Goal: Task Accomplishment & Management: Manage account settings

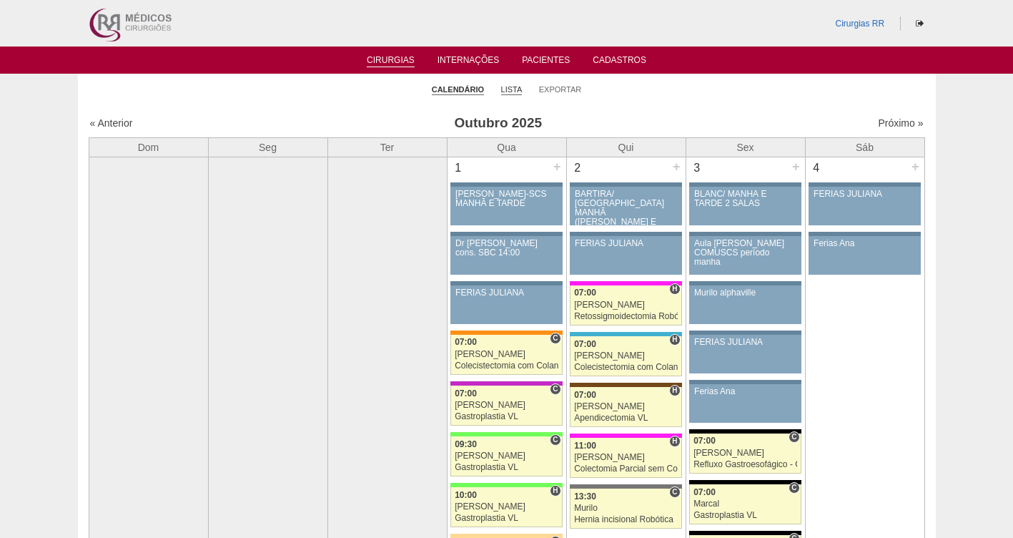
click at [512, 87] on link "Lista" at bounding box center [511, 89] width 21 height 11
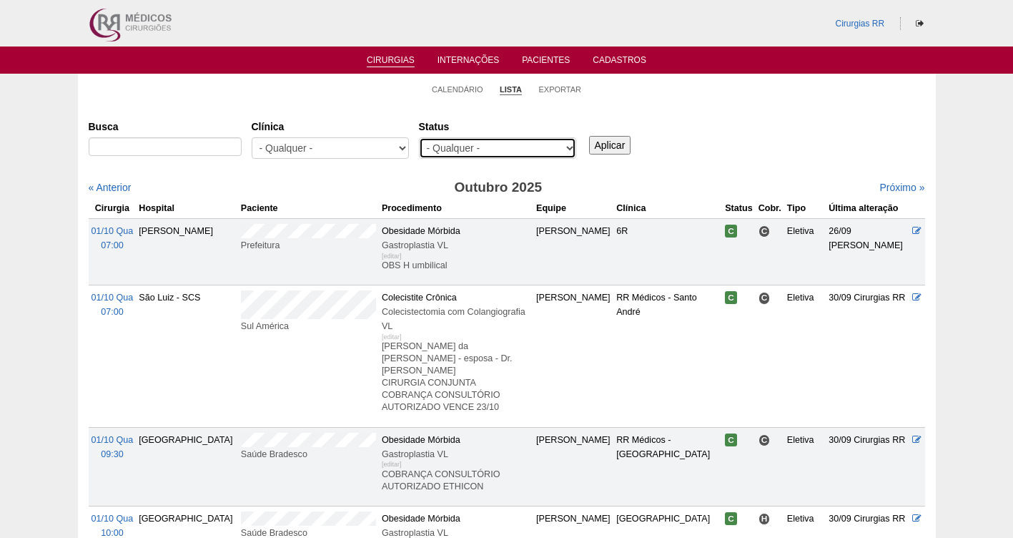
click at [489, 142] on select "- Qualquer - Reservada Confirmada Suspensa Cancelada" at bounding box center [497, 147] width 157 height 21
select select "resr"
click at [419, 137] on select "- Qualquer - Reservada Confirmada Suspensa Cancelada" at bounding box center [497, 147] width 157 height 21
click at [614, 150] on input "Aplicar" at bounding box center [610, 145] width 42 height 19
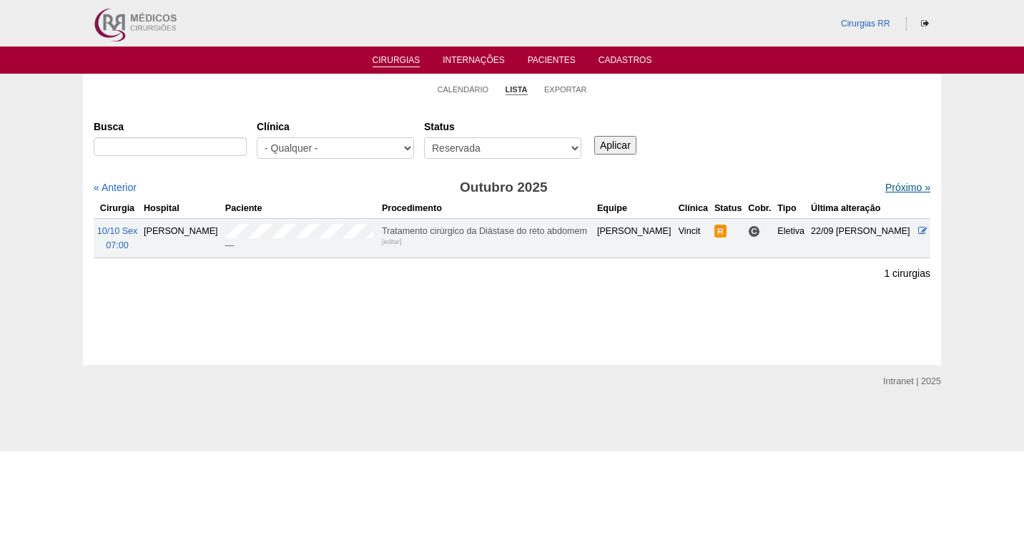
click at [887, 185] on link "Próximo »" at bounding box center [907, 187] width 45 height 11
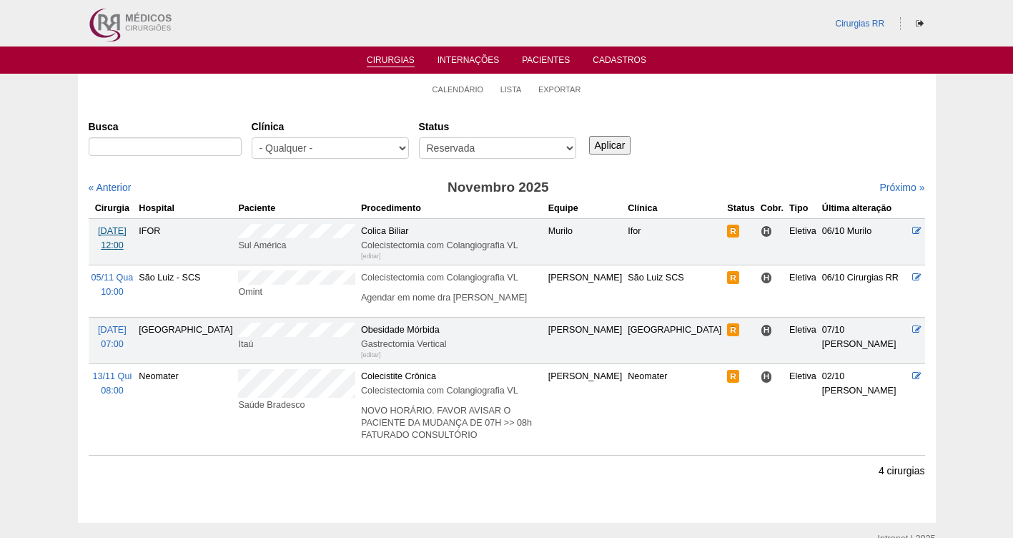
click at [106, 228] on span "03/11 Seg" at bounding box center [112, 231] width 29 height 10
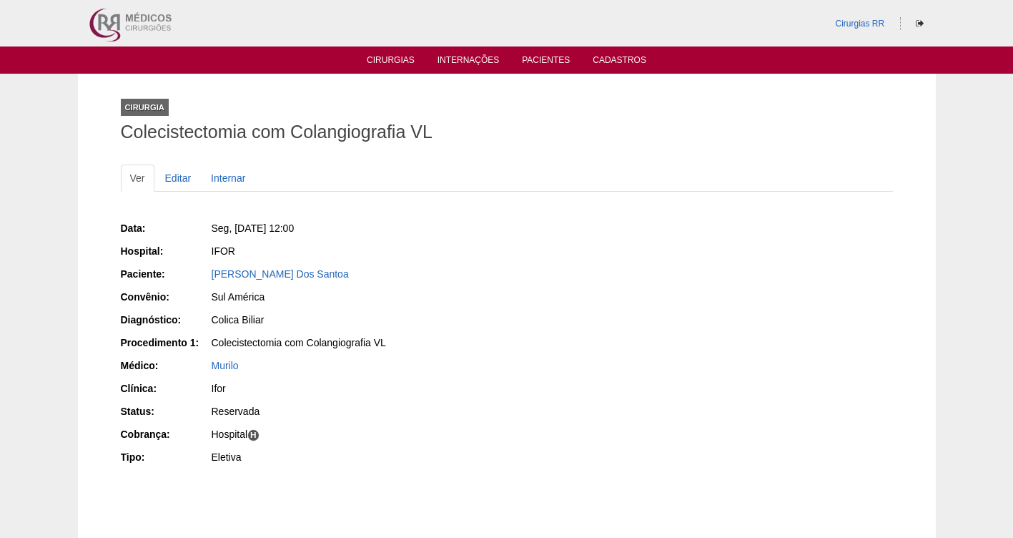
drag, startPoint x: 353, startPoint y: 270, endPoint x: 207, endPoint y: 272, distance: 146.6
click at [207, 272] on div "Paciente: [PERSON_NAME] Dos Santoa" at bounding box center [309, 276] width 376 height 18
copy div "Paciente: [PERSON_NAME]"
drag, startPoint x: 363, startPoint y: 230, endPoint x: 234, endPoint y: 222, distance: 129.7
click at [234, 222] on div "Seg, [DATE] 12:00" at bounding box center [354, 228] width 285 height 14
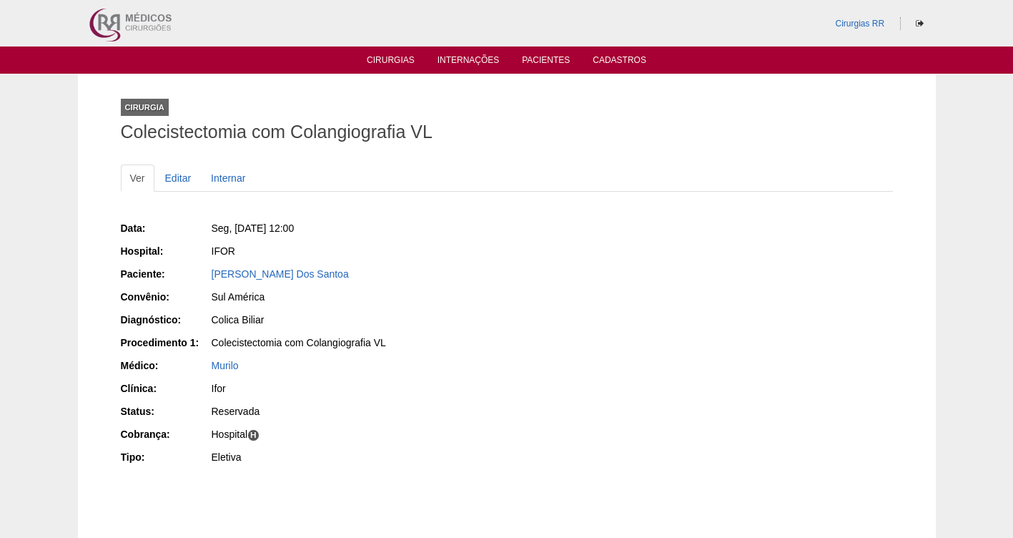
copy span "[DATE] 12:00"
click at [248, 277] on link "[PERSON_NAME] Dos Santoa" at bounding box center [280, 273] width 137 height 11
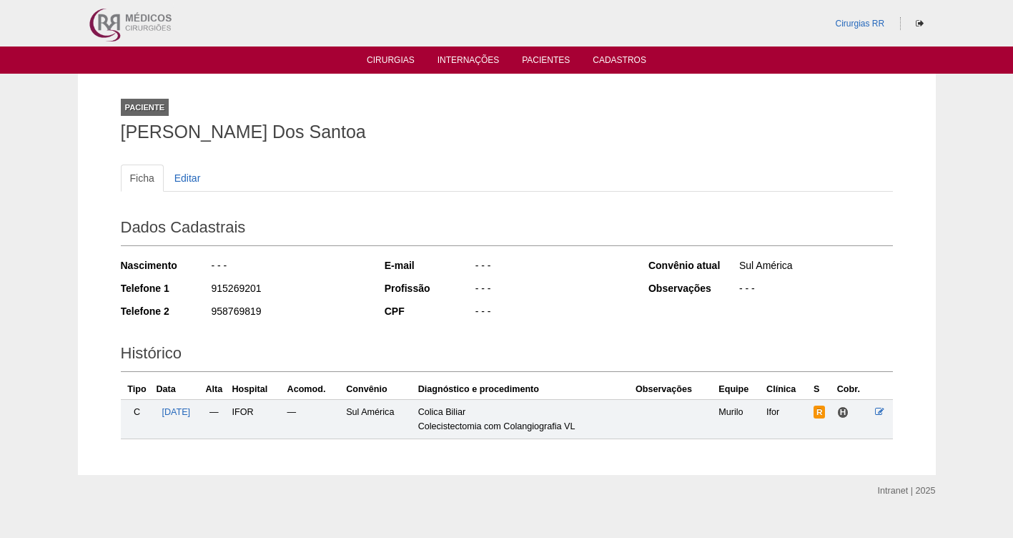
drag, startPoint x: 267, startPoint y: 283, endPoint x: 205, endPoint y: 282, distance: 62.2
click at [205, 282] on div "Telefone 1 915269201" at bounding box center [243, 290] width 245 height 18
copy div "915269201"
click at [170, 411] on span "03/11/2025" at bounding box center [176, 412] width 29 height 10
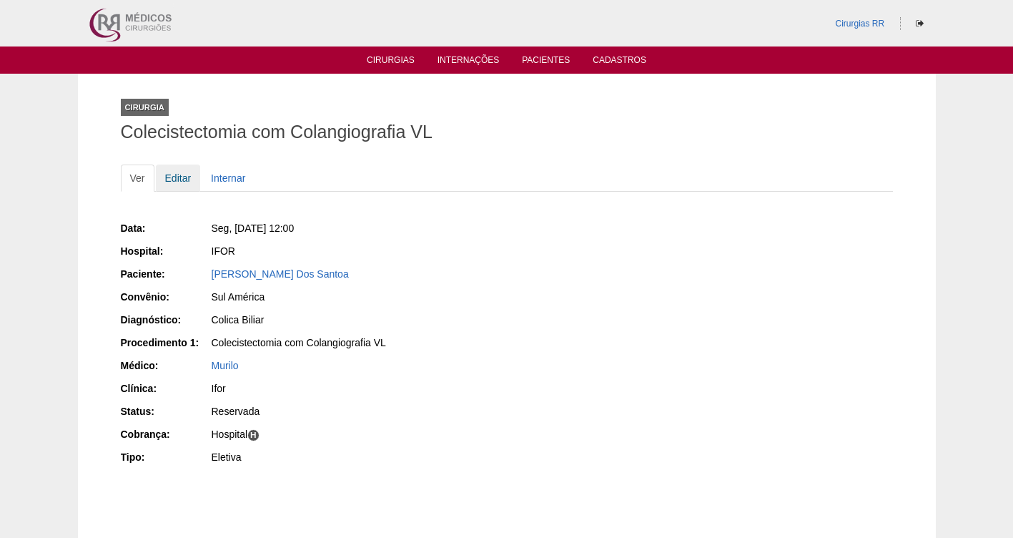
click at [178, 171] on link "Editar" at bounding box center [178, 178] width 45 height 27
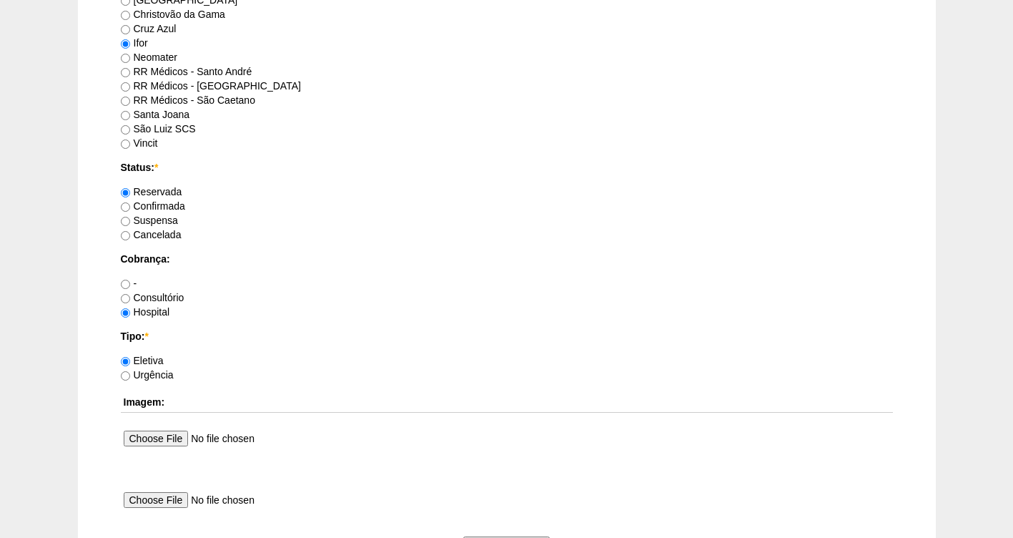
scroll to position [1008, 0]
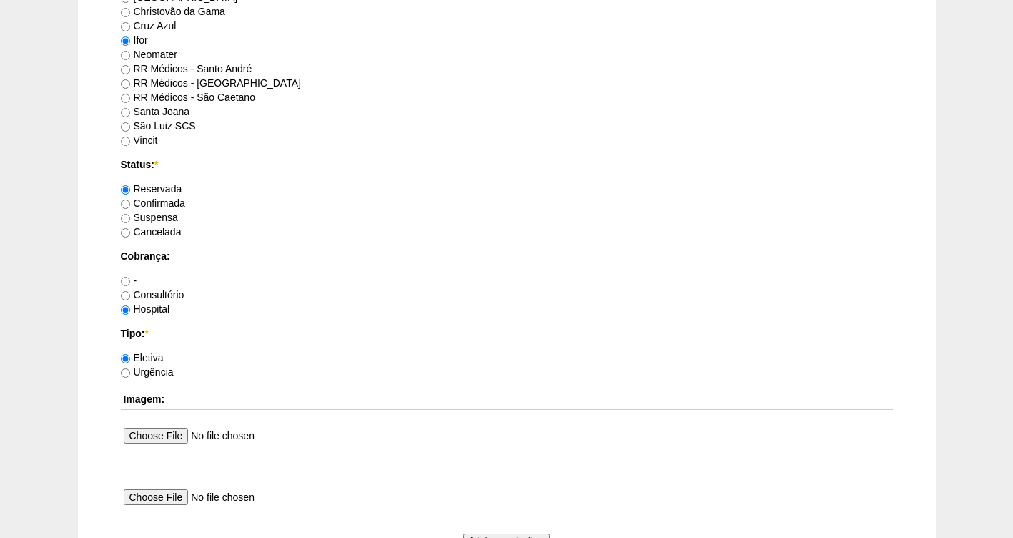
click at [161, 203] on label "Confirmada" at bounding box center [153, 202] width 64 height 11
click at [130, 203] on input "Confirmada" at bounding box center [125, 204] width 9 height 9
radio input "true"
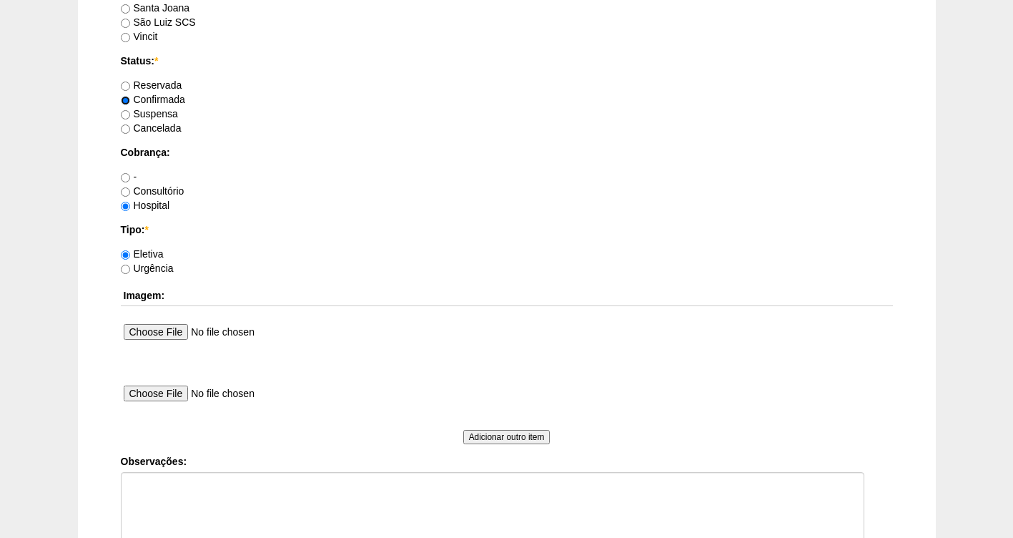
scroll to position [1151, 0]
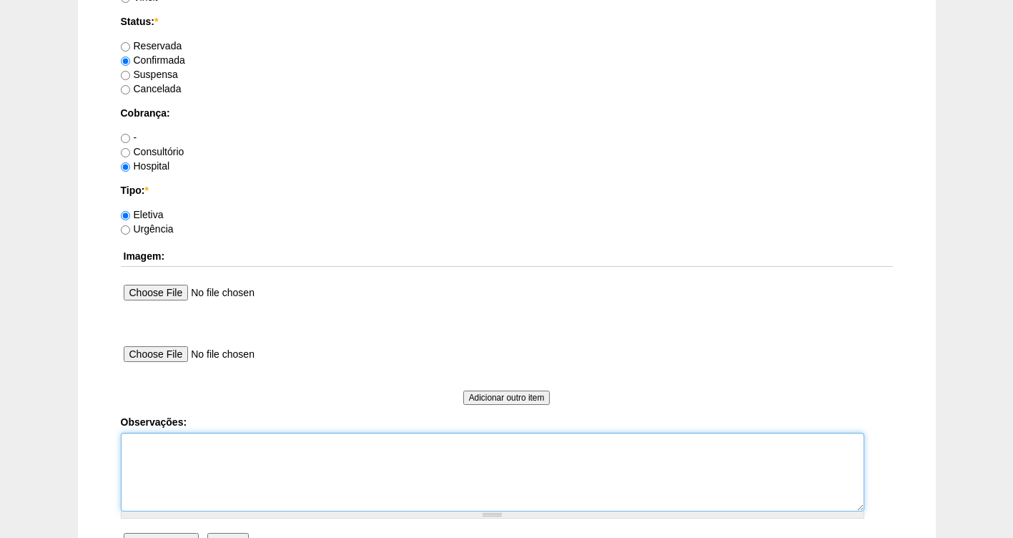
click at [225, 453] on textarea "Observações:" at bounding box center [493, 472] width 744 height 79
type textarea "f"
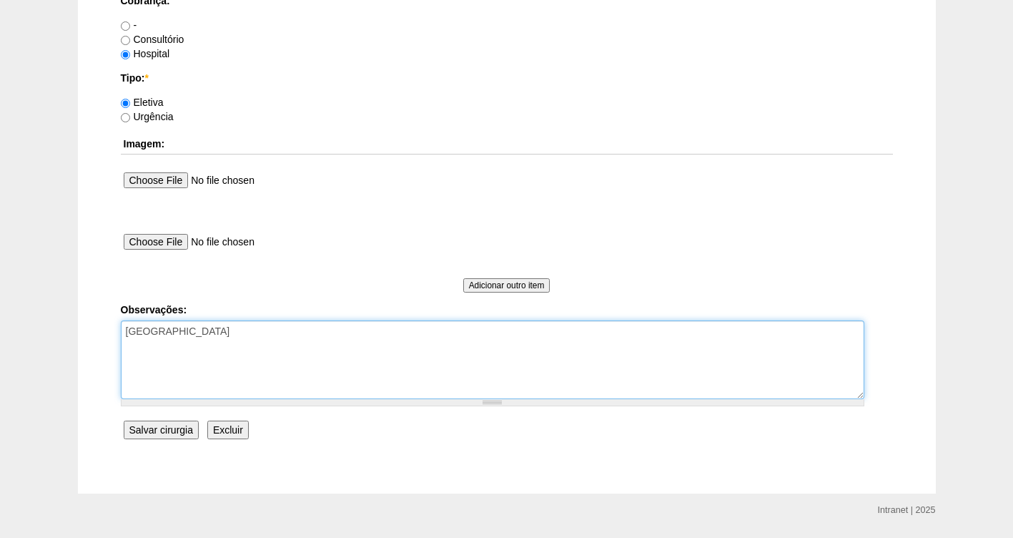
scroll to position [1294, 0]
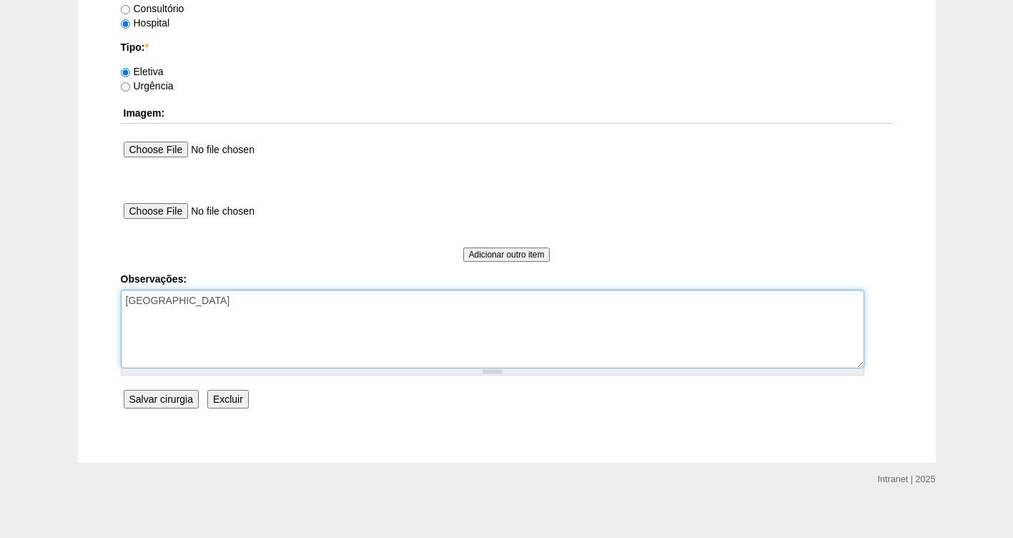
type textarea "[GEOGRAPHIC_DATA]"
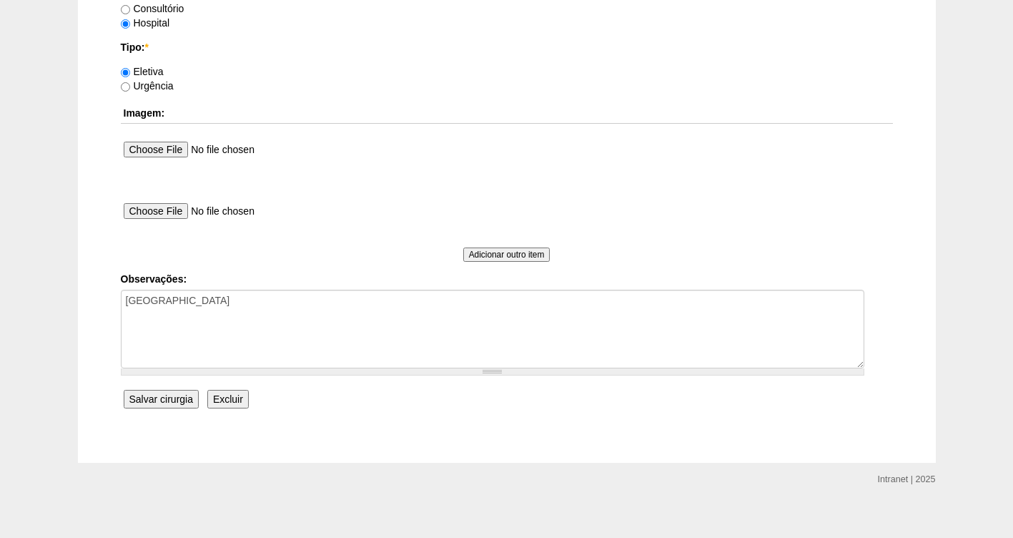
click at [180, 393] on input "Salvar cirurgia" at bounding box center [161, 399] width 75 height 19
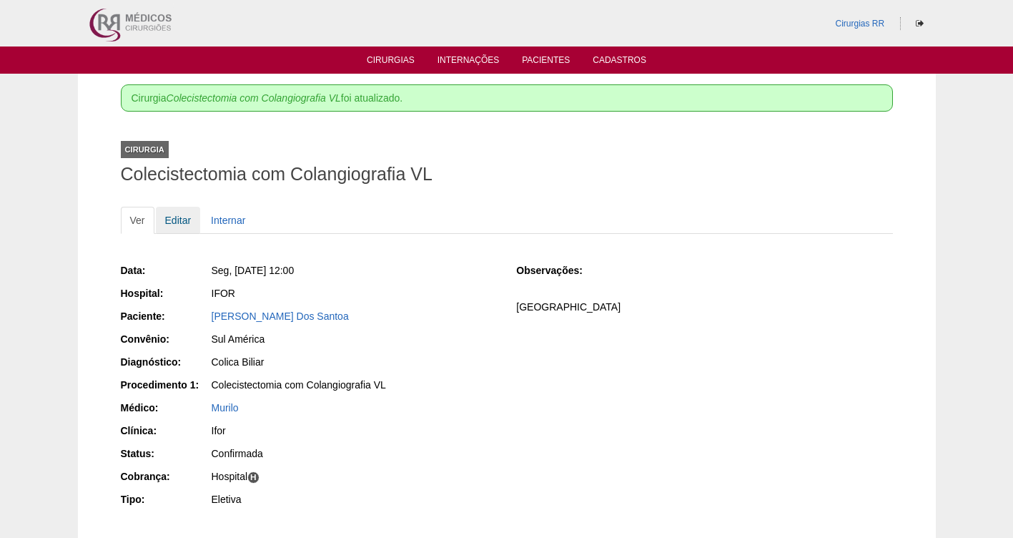
click at [182, 215] on link "Editar" at bounding box center [178, 220] width 45 height 27
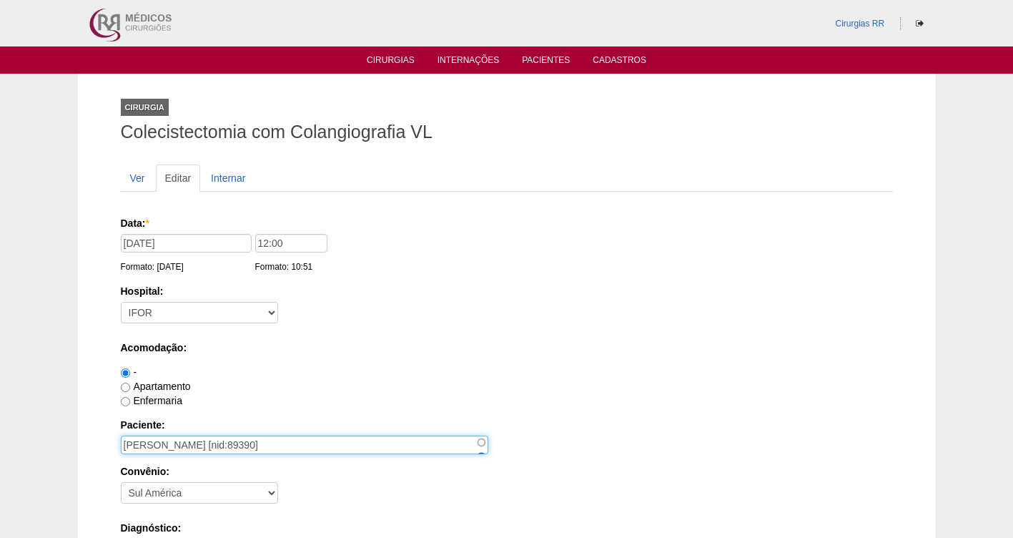
click at [200, 446] on input "[PERSON_NAME] [nid:89390]" at bounding box center [305, 445] width 368 height 19
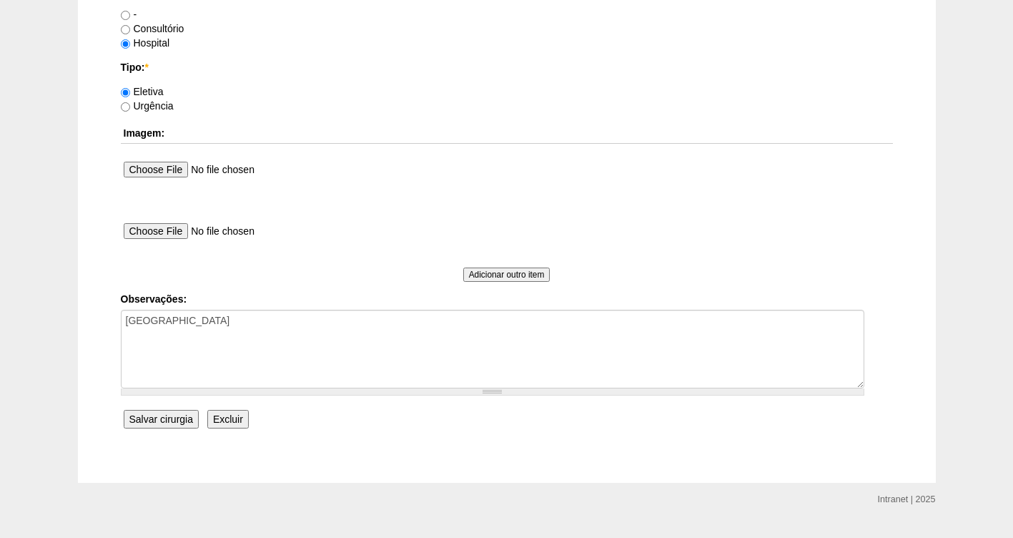
scroll to position [1305, 0]
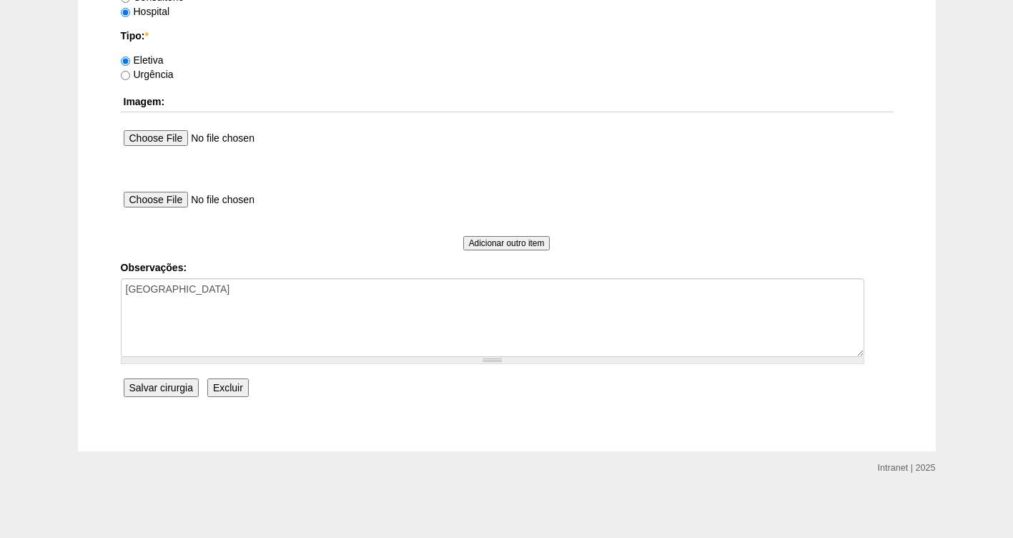
type input "Nilsa Dos Santos [nid:89390]"
click at [167, 392] on input "Salvar cirurgia" at bounding box center [161, 387] width 75 height 19
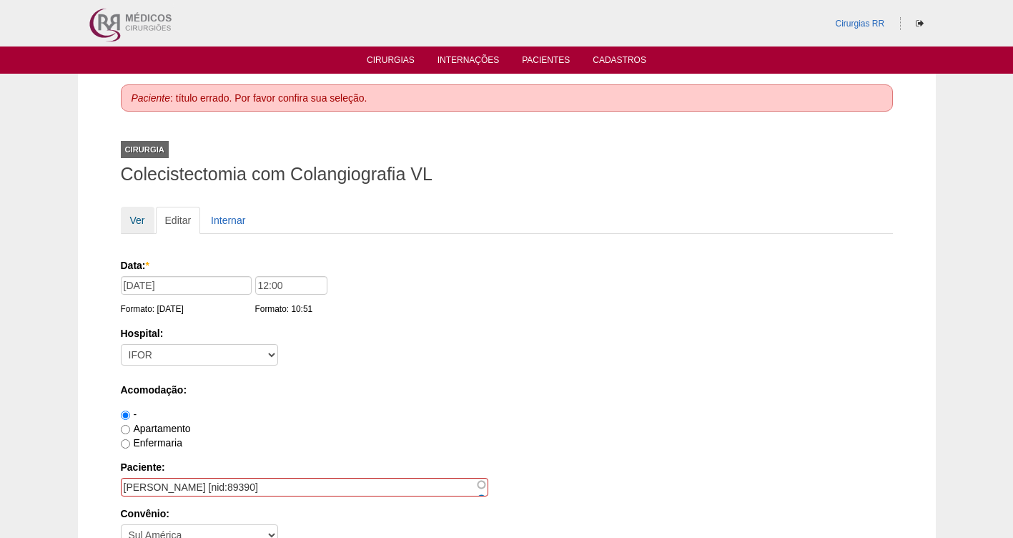
click at [139, 219] on link "Ver" at bounding box center [138, 220] width 34 height 27
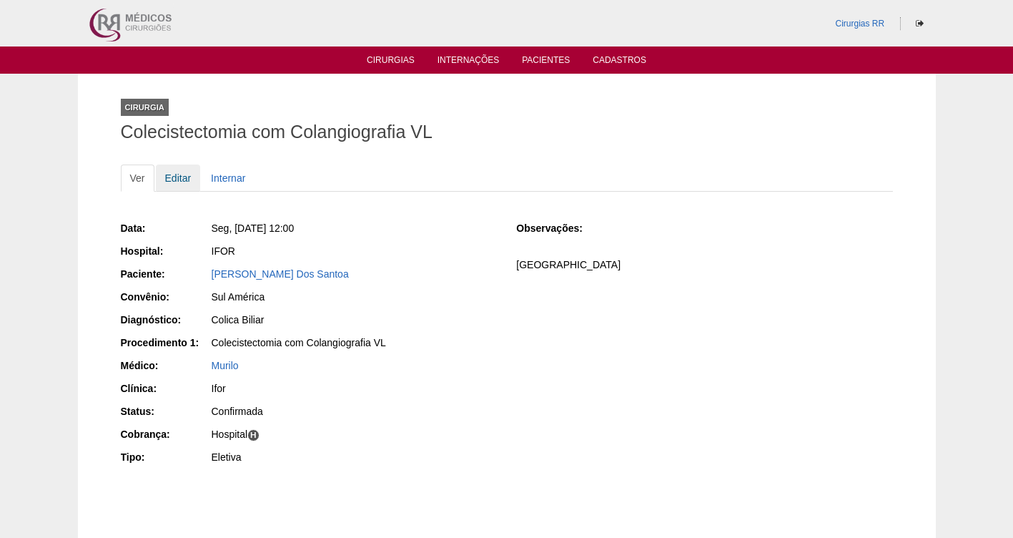
click at [187, 180] on link "Editar" at bounding box center [178, 178] width 45 height 27
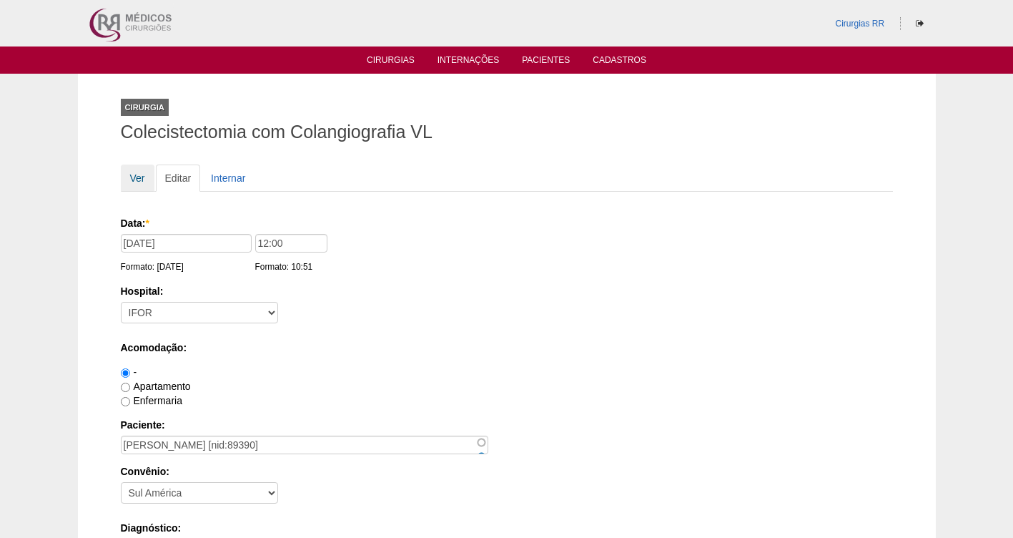
click at [140, 181] on link "Ver" at bounding box center [138, 178] width 34 height 27
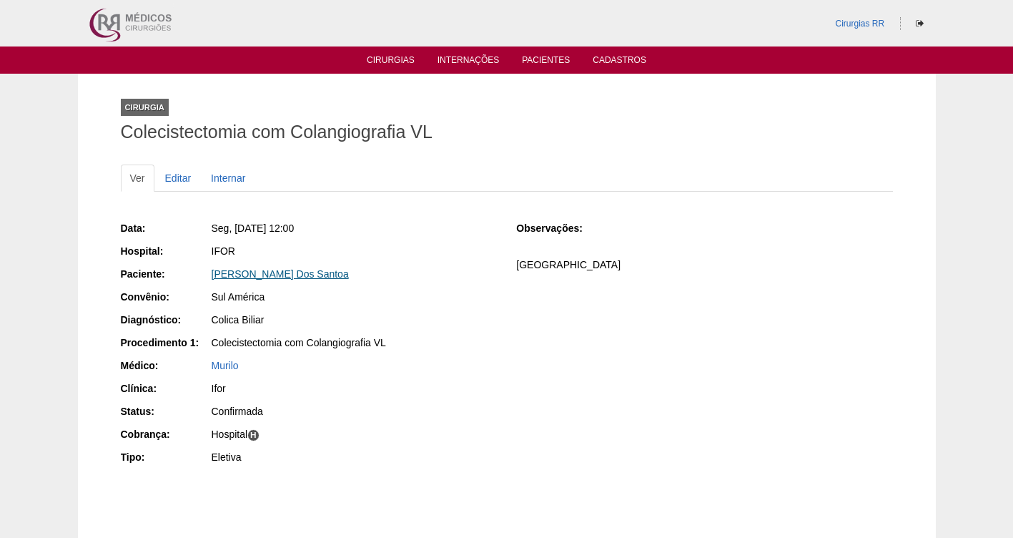
click at [235, 275] on link "Nilsa Dos Santoa" at bounding box center [280, 273] width 137 height 11
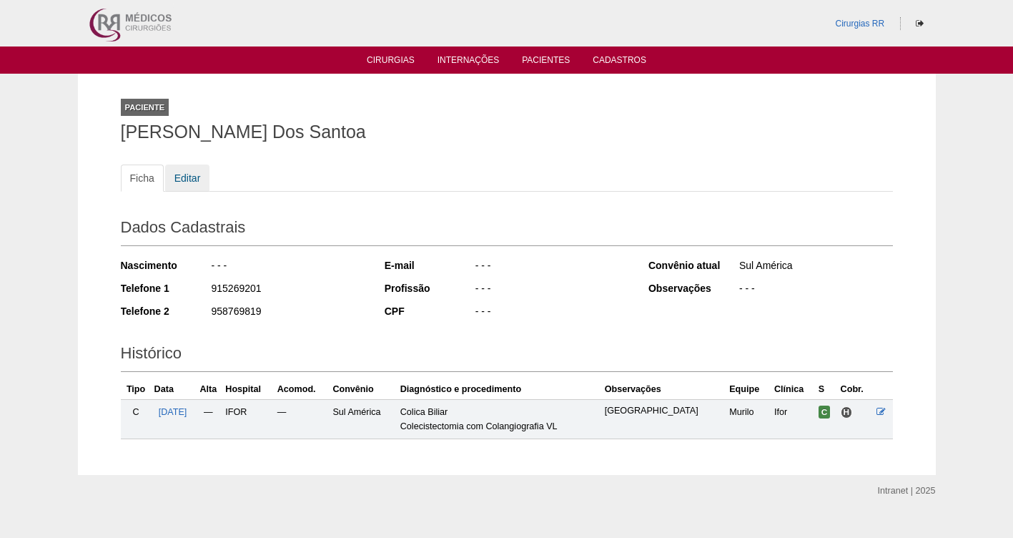
click at [187, 179] on link "Editar" at bounding box center [187, 178] width 45 height 27
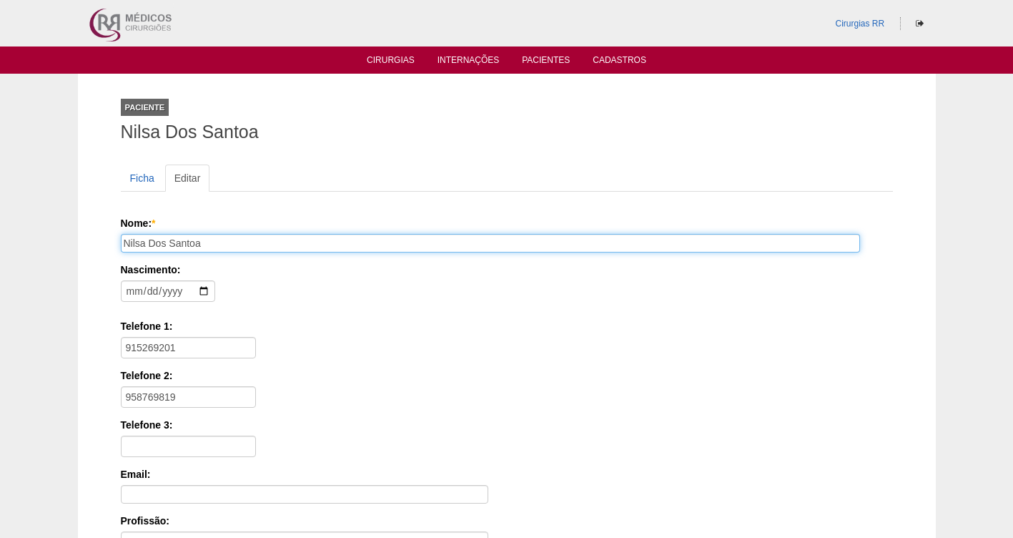
click at [200, 242] on input "Nilsa Dos Santoa" at bounding box center [491, 243] width 740 height 19
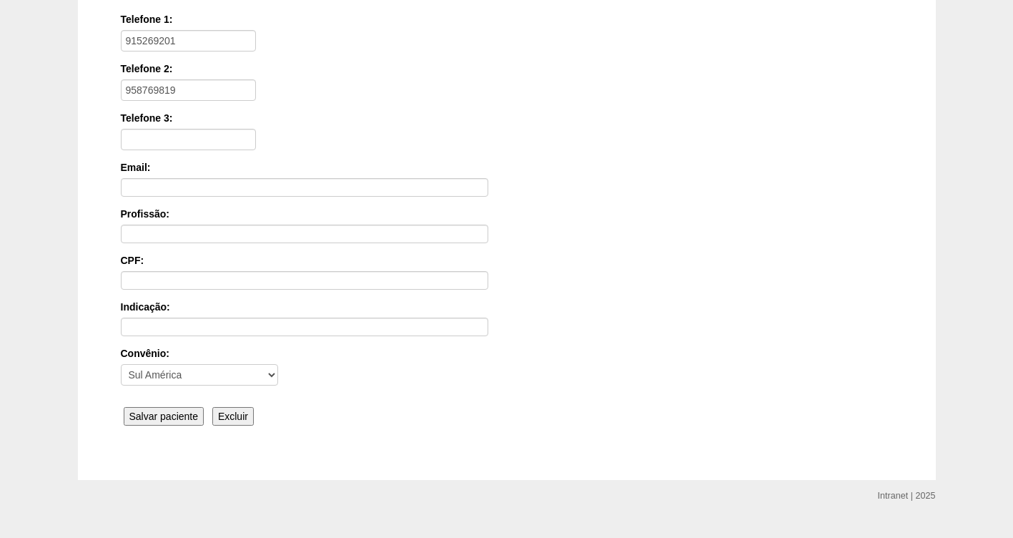
scroll to position [335, 0]
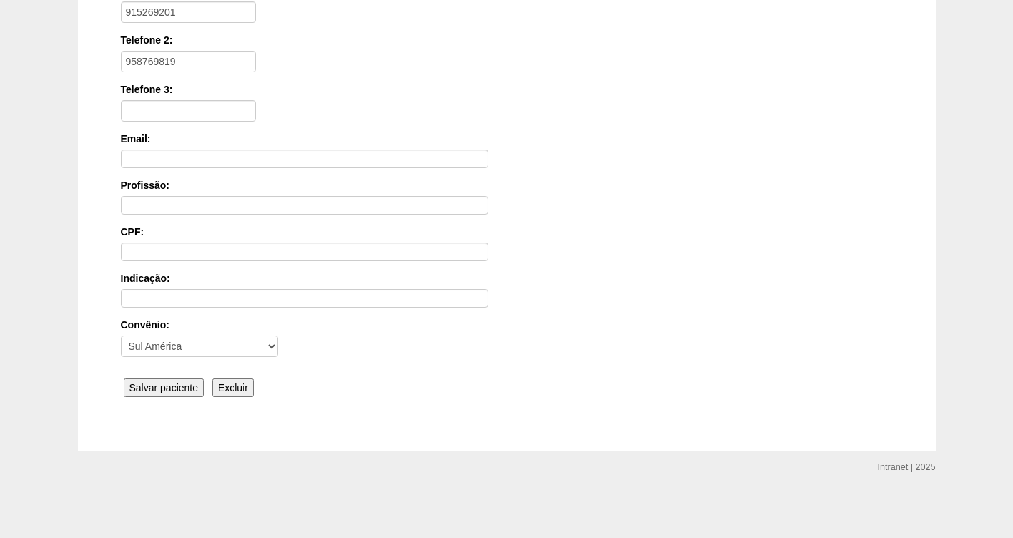
type input "[PERSON_NAME]"
click at [141, 391] on input "Salvar paciente" at bounding box center [164, 387] width 81 height 19
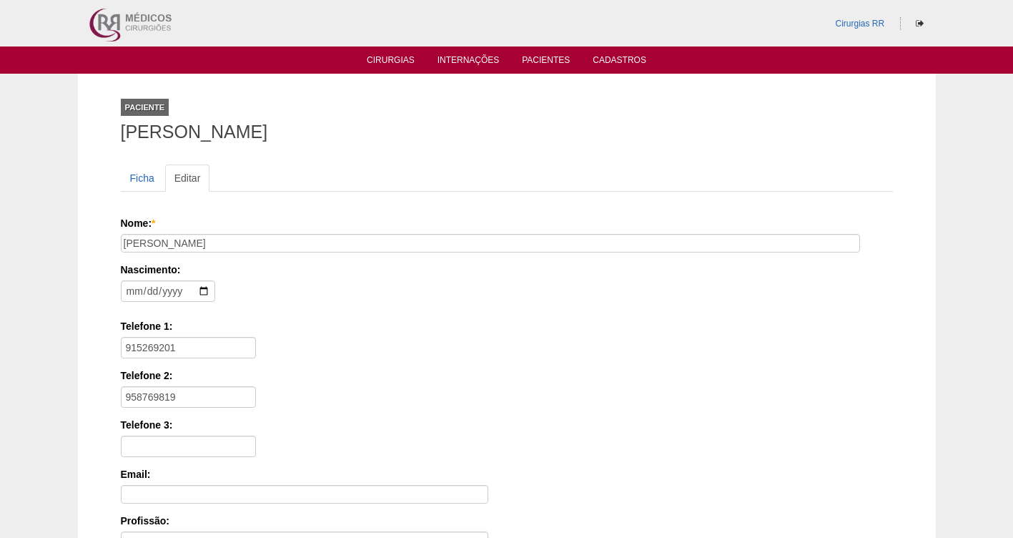
scroll to position [335, 0]
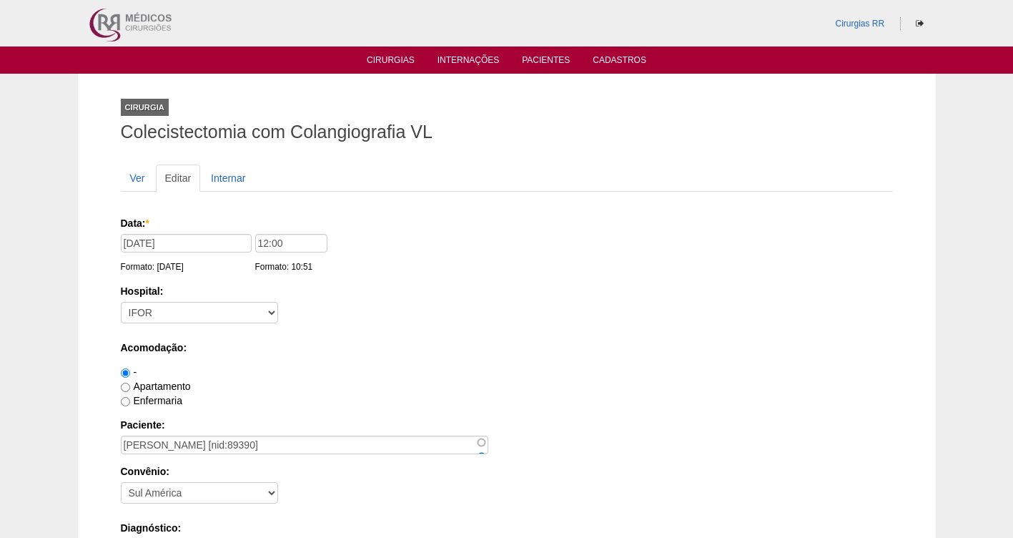
scroll to position [1305, 0]
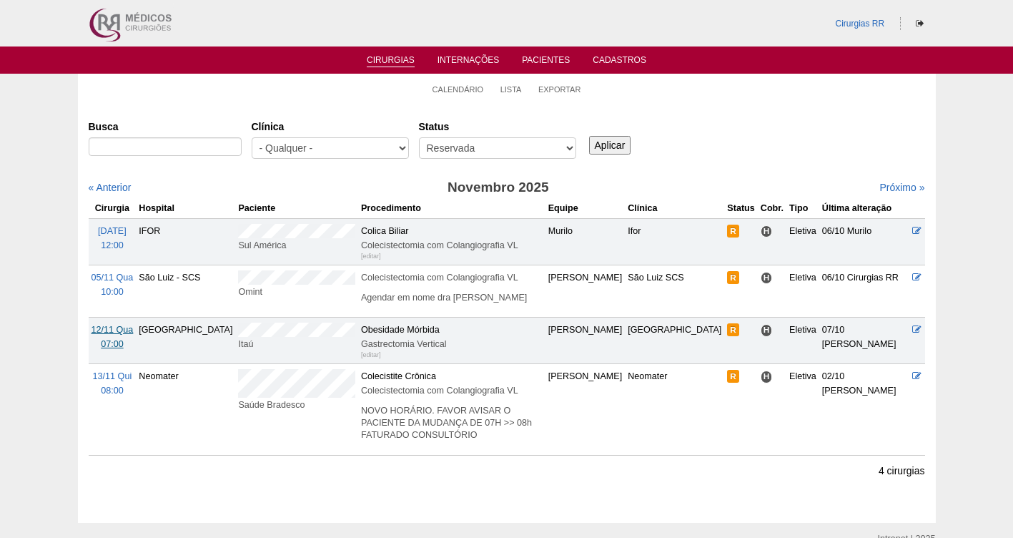
click at [111, 333] on span "12/11 Qua" at bounding box center [113, 330] width 42 height 10
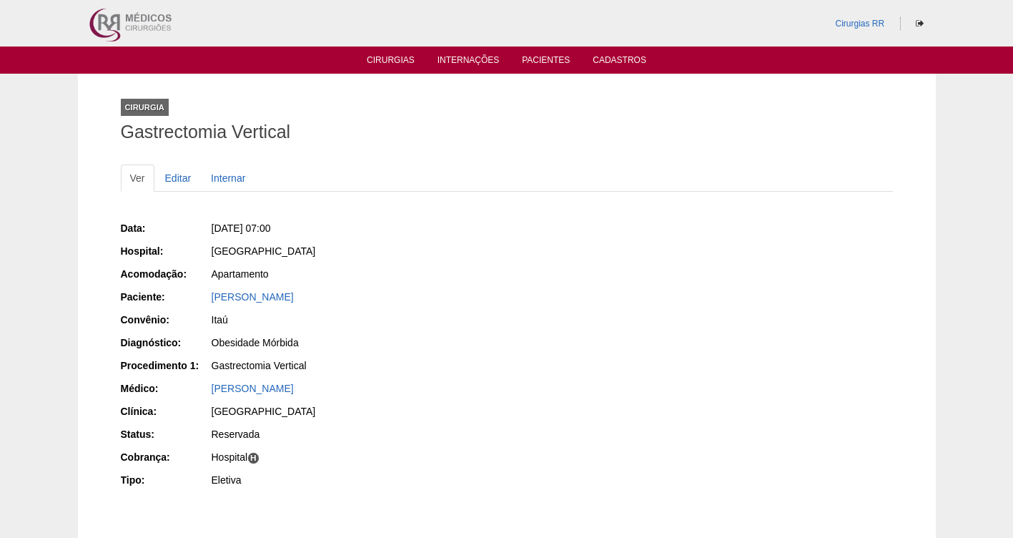
drag, startPoint x: 386, startPoint y: 300, endPoint x: 200, endPoint y: 303, distance: 186.0
click at [200, 303] on div "Paciente: [PERSON_NAME]" at bounding box center [309, 299] width 376 height 18
click at [460, 320] on div "Itaú" at bounding box center [354, 320] width 285 height 14
drag, startPoint x: 379, startPoint y: 295, endPoint x: 208, endPoint y: 289, distance: 171.1
click at [208, 290] on div "Paciente: [PERSON_NAME]" at bounding box center [309, 299] width 376 height 18
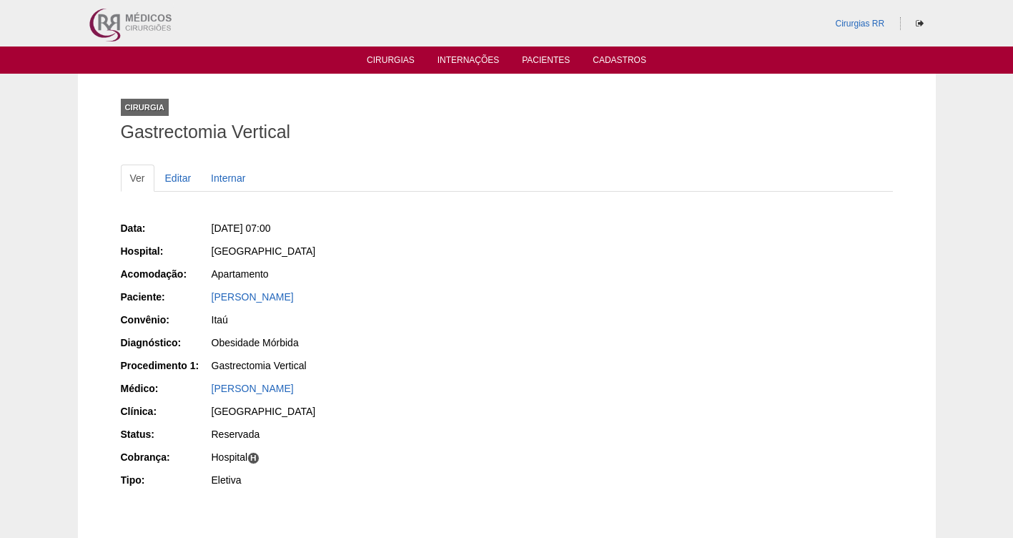
copy div "Paciente: [PERSON_NAME]"
drag, startPoint x: 351, startPoint y: 227, endPoint x: 238, endPoint y: 216, distance: 113.5
click at [238, 216] on div "Data: [DATE] 07:00 Hospital: [GEOGRAPHIC_DATA] Acomodação: Apartamento Paciente…" at bounding box center [309, 356] width 376 height 280
copy span "[DATE] 07:00"
click at [275, 293] on link "[PERSON_NAME]" at bounding box center [253, 296] width 82 height 11
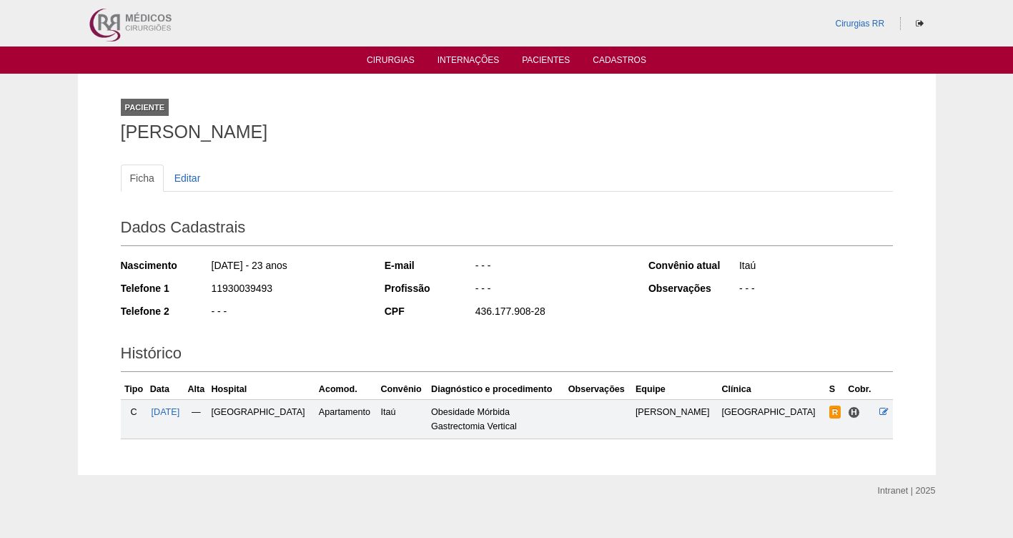
drag, startPoint x: 370, startPoint y: 132, endPoint x: 90, endPoint y: 135, distance: 279.7
click at [90, 135] on div "Paciente Carin Beatriz Silva Zampaulo Ficha Editar Dados Cadastrais Nascimento …" at bounding box center [507, 274] width 858 height 401
click at [181, 183] on link "Editar" at bounding box center [187, 178] width 45 height 27
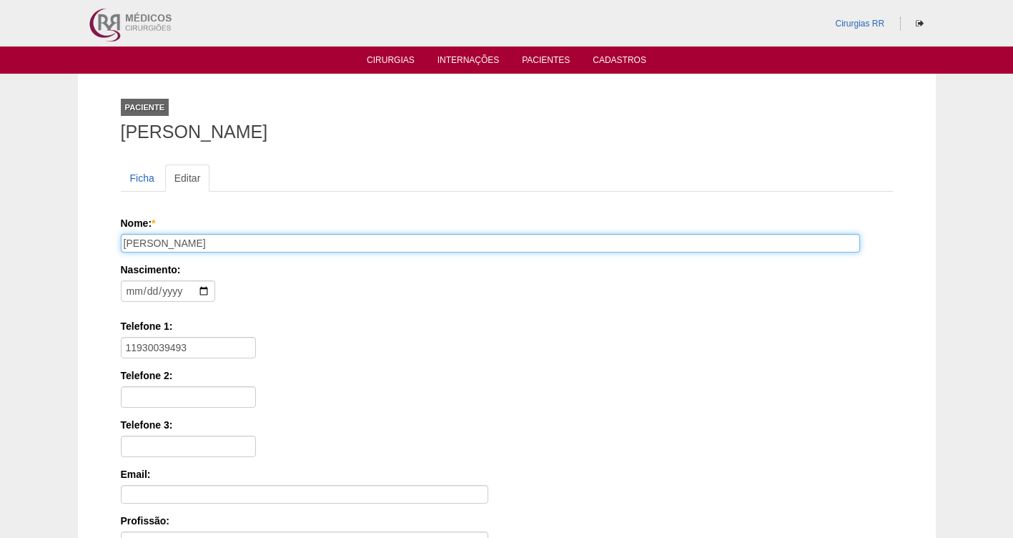
click at [176, 240] on input "Carin Beatriz Silva Zampaulo" at bounding box center [491, 243] width 740 height 19
click at [176, 237] on input "Carin Beatriz Silva Zampaulo" at bounding box center [491, 243] width 740 height 19
click at [176, 235] on input "Carin Beatriz Silva Zampaulo" at bounding box center [491, 243] width 740 height 19
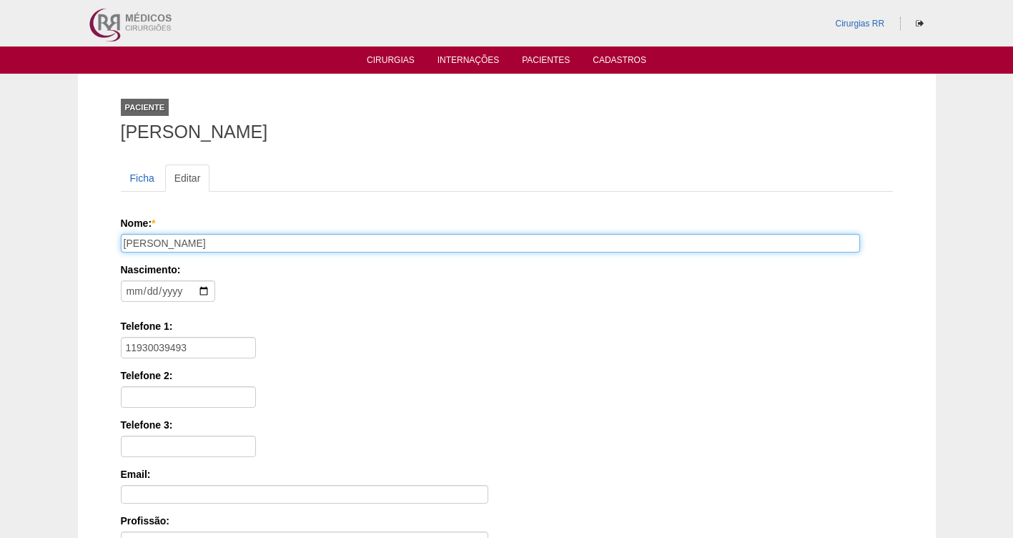
click at [176, 234] on input "Carin Beatriz Silva Zampaulo" at bounding box center [491, 243] width 740 height 19
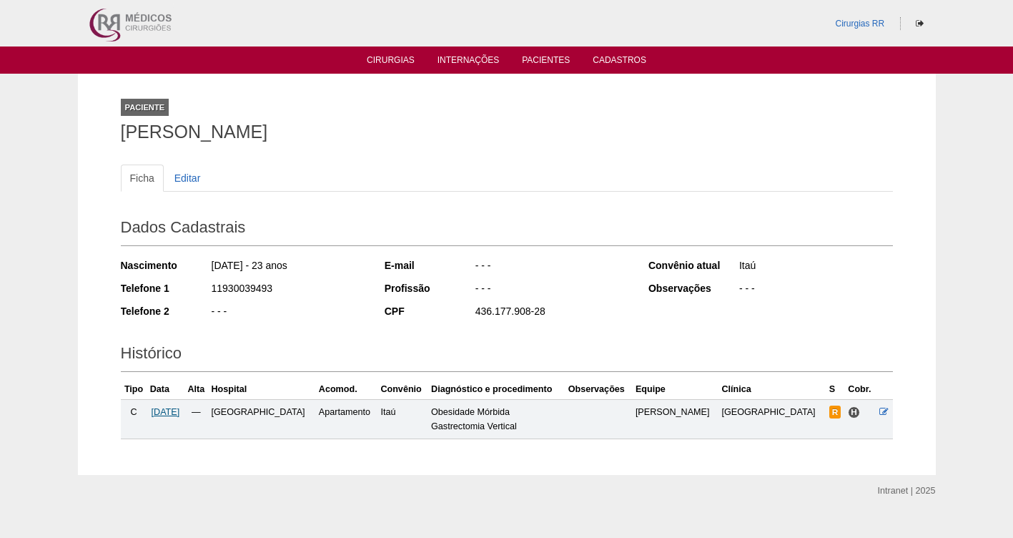
click at [180, 412] on span "12/11/2025" at bounding box center [166, 412] width 29 height 10
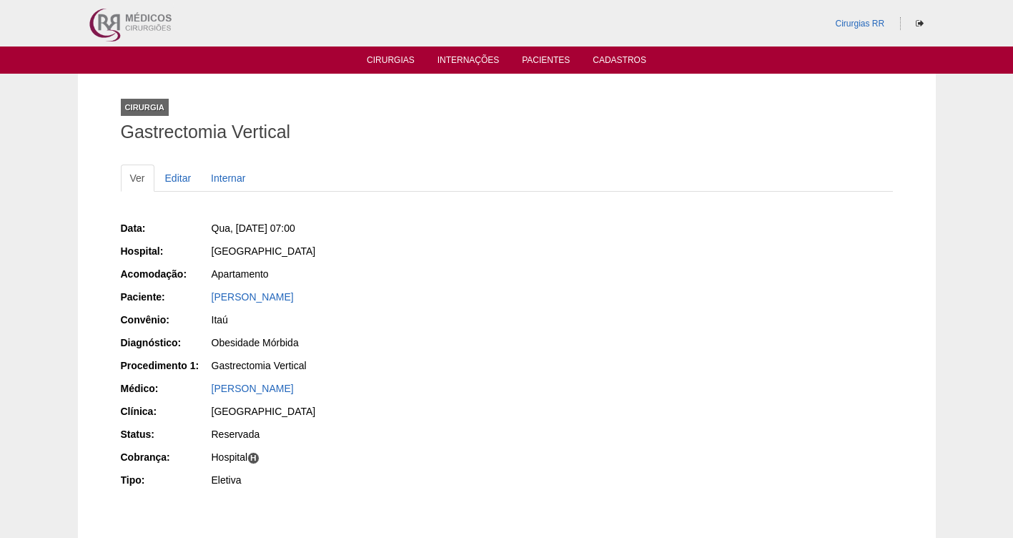
drag, startPoint x: 397, startPoint y: 294, endPoint x: 194, endPoint y: 296, distance: 203.1
click at [194, 296] on div "Paciente: [PERSON_NAME]" at bounding box center [309, 299] width 376 height 18
copy div "Paciente: [PERSON_NAME]"
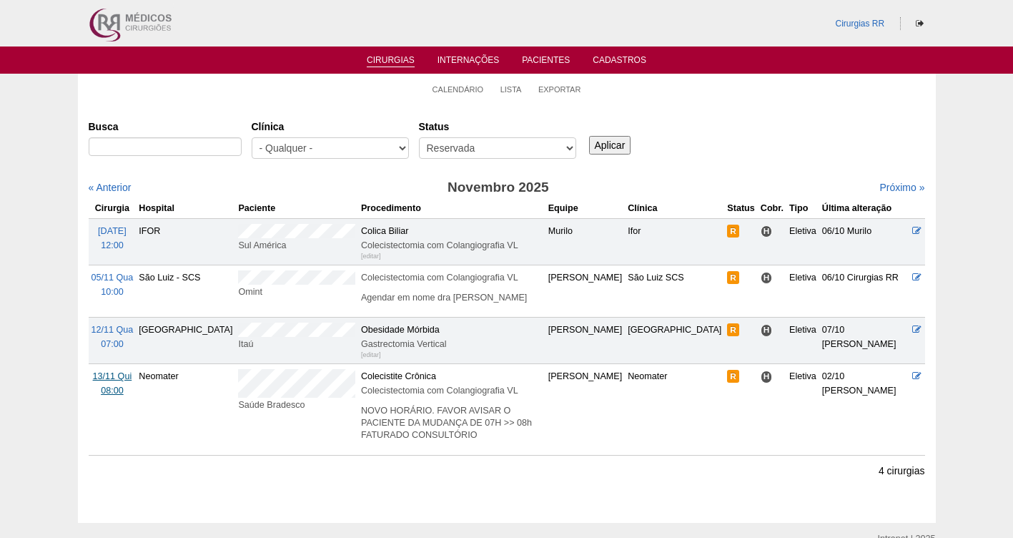
click at [122, 381] on span "13/11 Qui" at bounding box center [112, 376] width 39 height 10
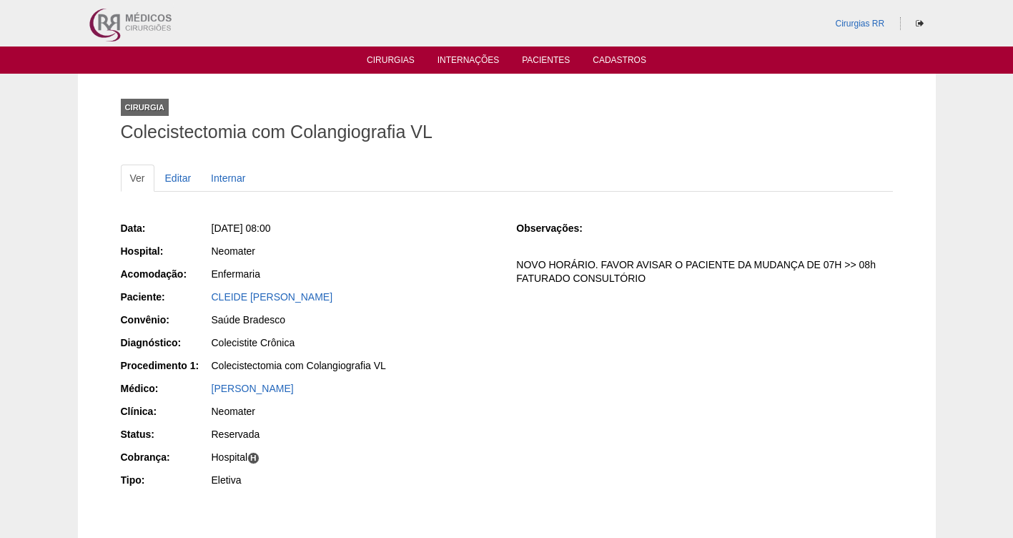
drag, startPoint x: 411, startPoint y: 295, endPoint x: 194, endPoint y: 293, distance: 217.5
click at [194, 293] on div "Paciente: CLEIDE REGINA DOS SANTOS" at bounding box center [309, 299] width 376 height 18
copy div "Paciente: CLEIDE REGINA DOS SANTOS"
drag, startPoint x: 365, startPoint y: 231, endPoint x: 229, endPoint y: 222, distance: 136.2
click at [231, 225] on div "Qui, 13/11/2025 - 08:00" at bounding box center [354, 228] width 285 height 14
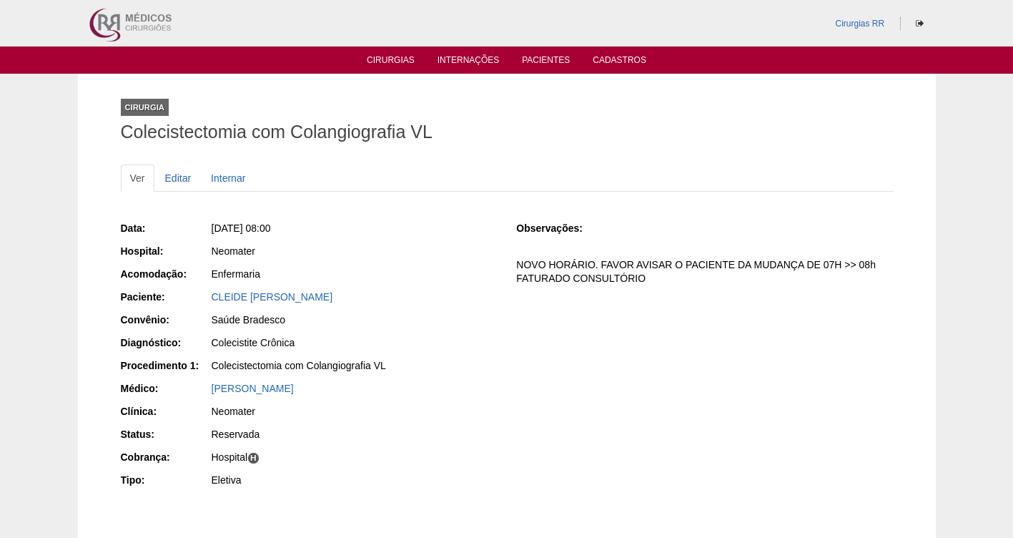
copy span "13/11/2025 - 08:00"
click at [172, 177] on link "Editar" at bounding box center [178, 178] width 45 height 27
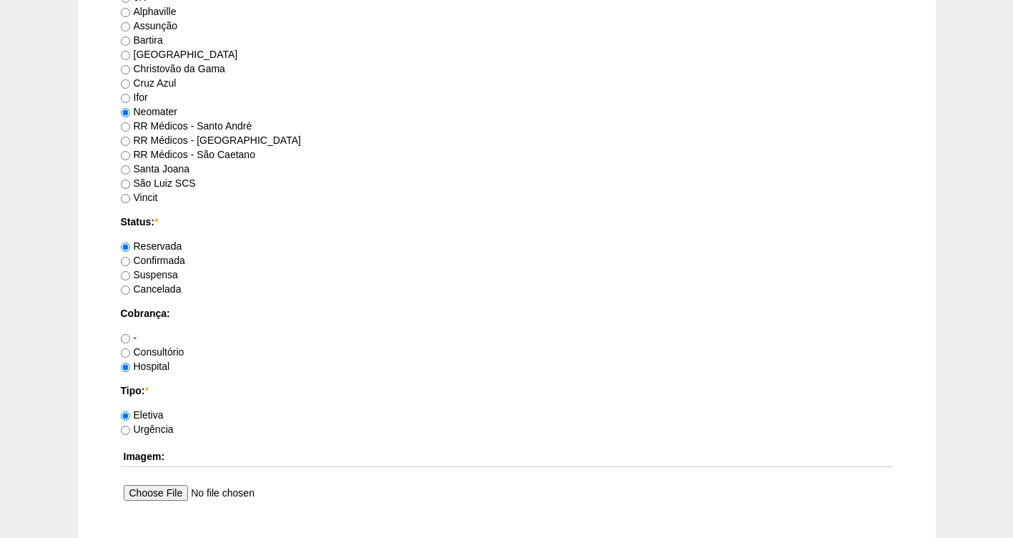
scroll to position [1305, 0]
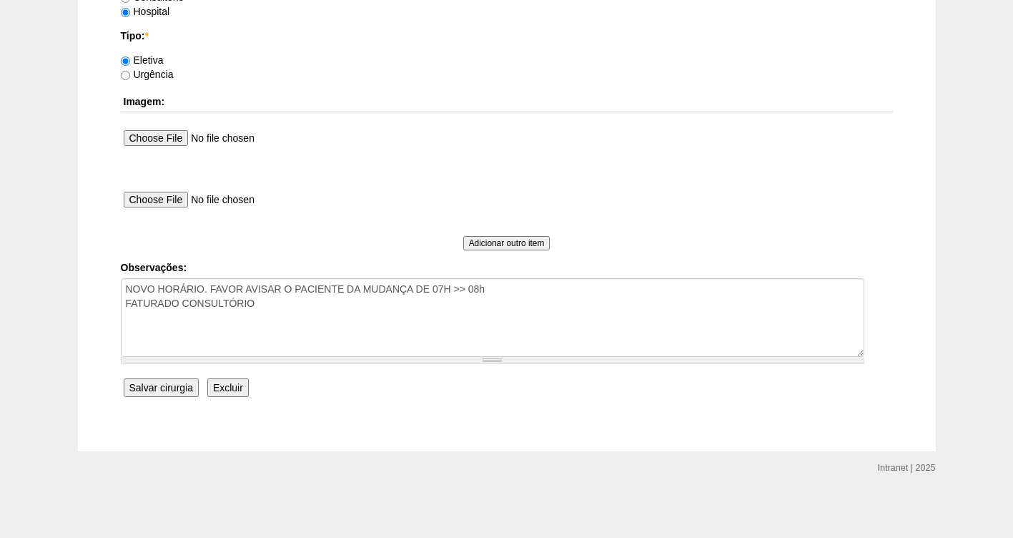
click at [170, 384] on input "Salvar cirurgia" at bounding box center [161, 387] width 75 height 19
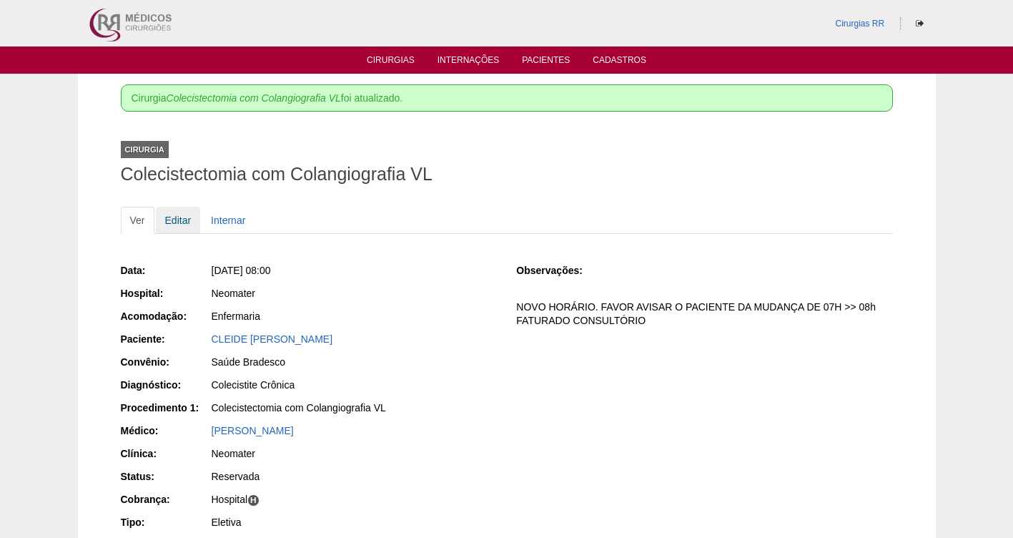
click at [189, 217] on link "Editar" at bounding box center [178, 220] width 45 height 27
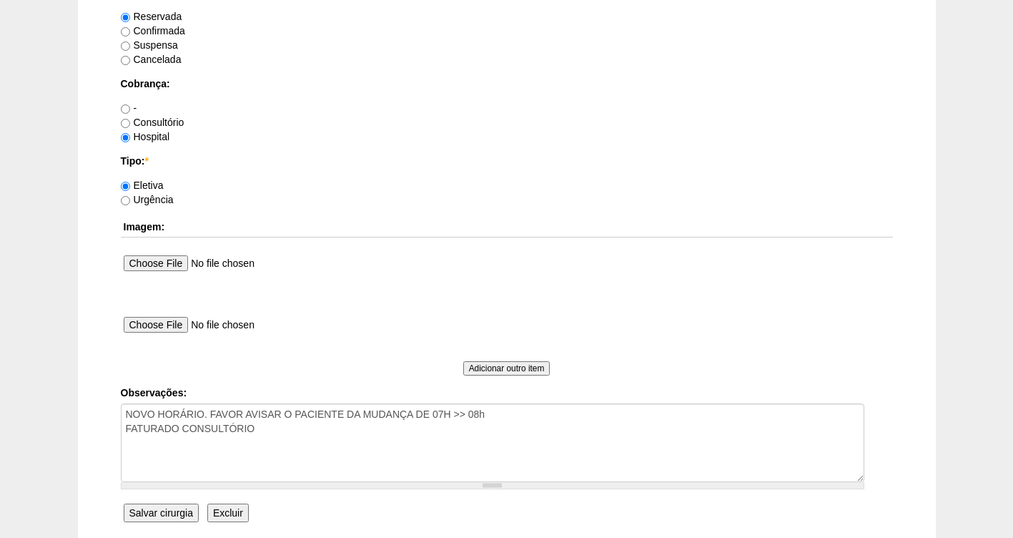
scroll to position [1188, 0]
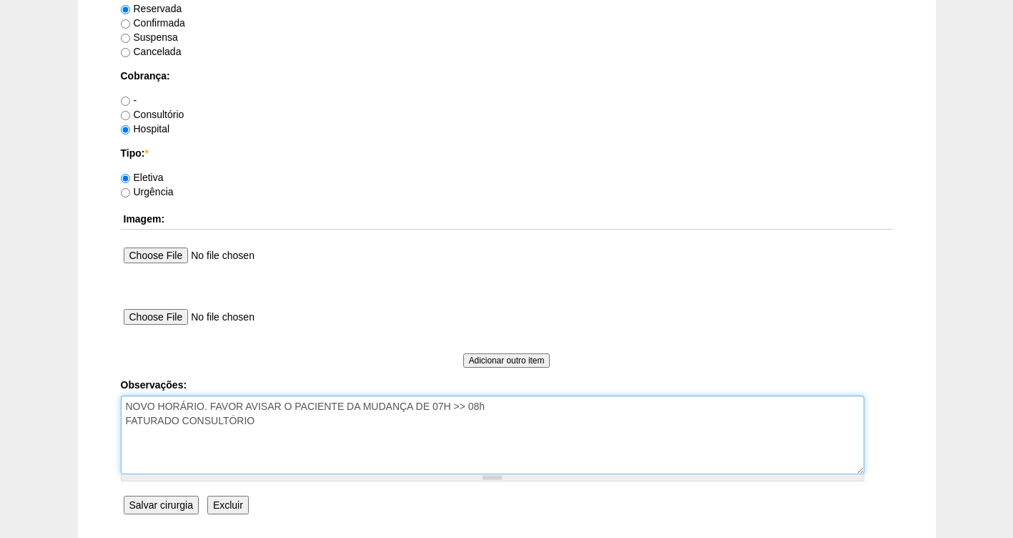
drag, startPoint x: 273, startPoint y: 419, endPoint x: 710, endPoint y: 385, distance: 437.6
click at [475, 478] on span "NOVO HORÁRIO. FAVOR AVISAR O PACIENTE DA MUDANÇA DE 07H >> 08h FATURADO CONSULT…" at bounding box center [488, 439] width 734 height 86
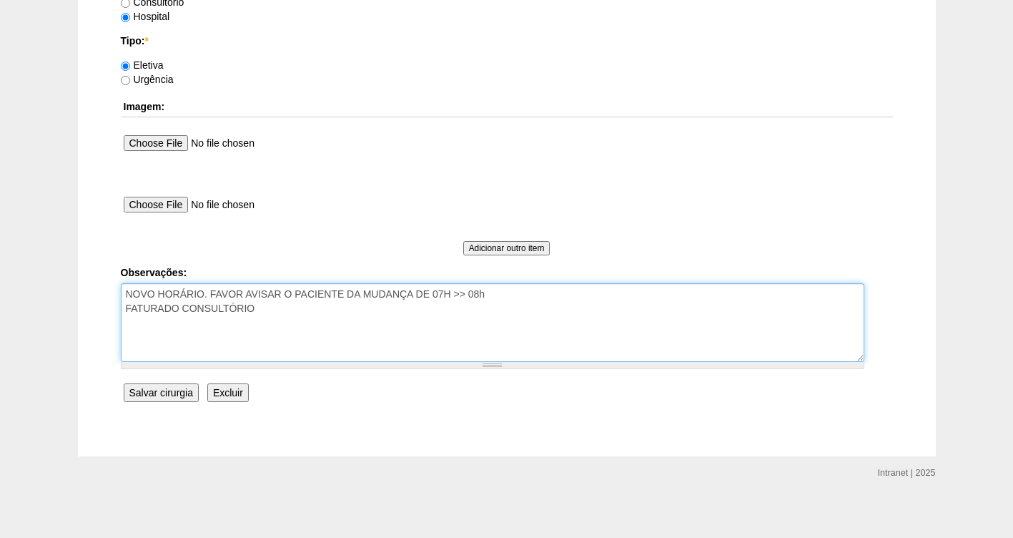
scroll to position [1302, 0]
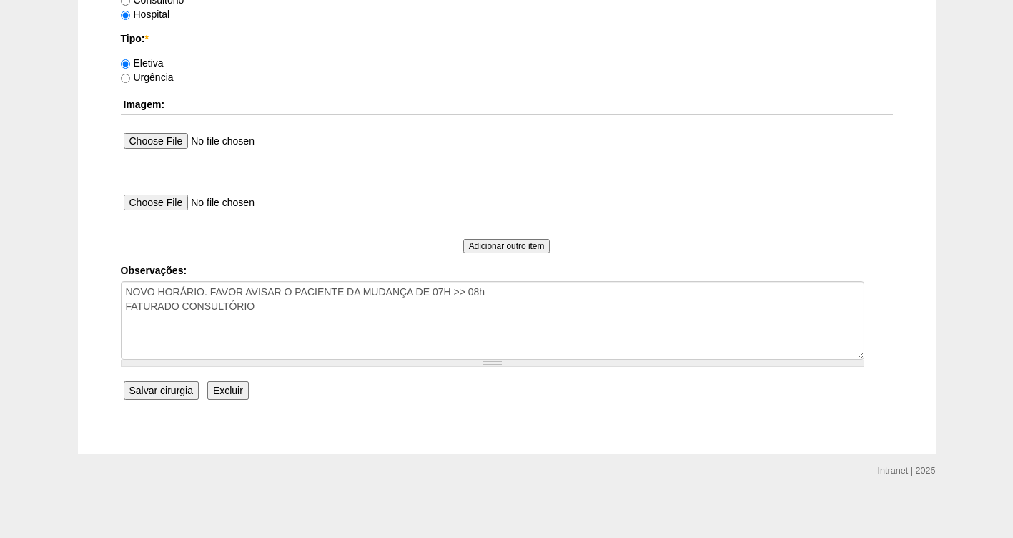
click at [137, 395] on input "Salvar cirurgia" at bounding box center [161, 390] width 75 height 19
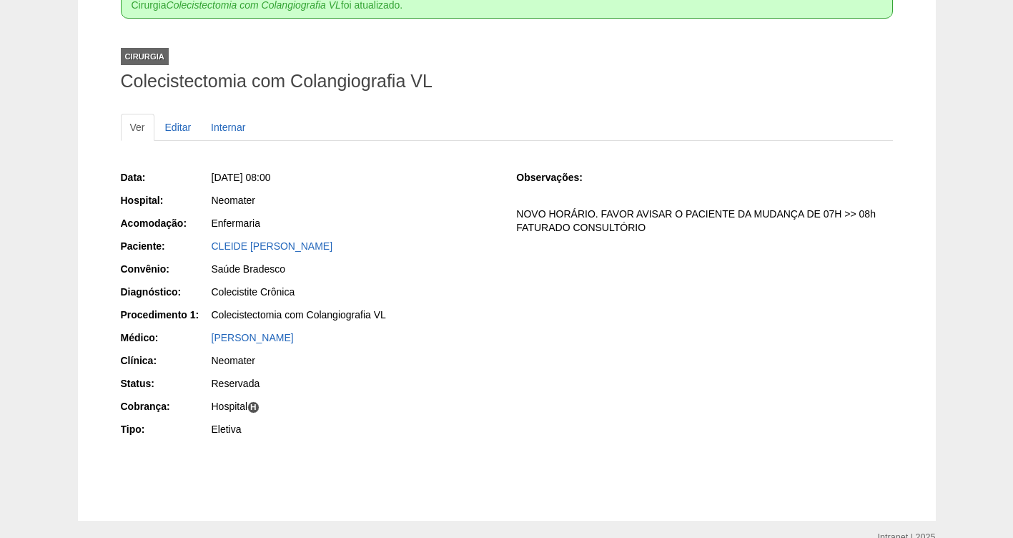
scroll to position [85, 0]
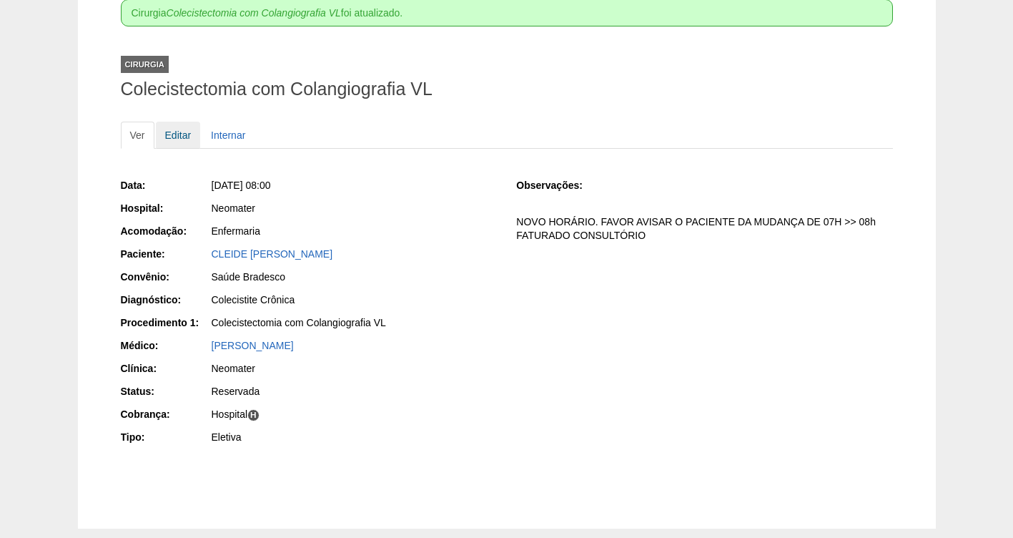
click at [177, 134] on link "Editar" at bounding box center [178, 135] width 45 height 27
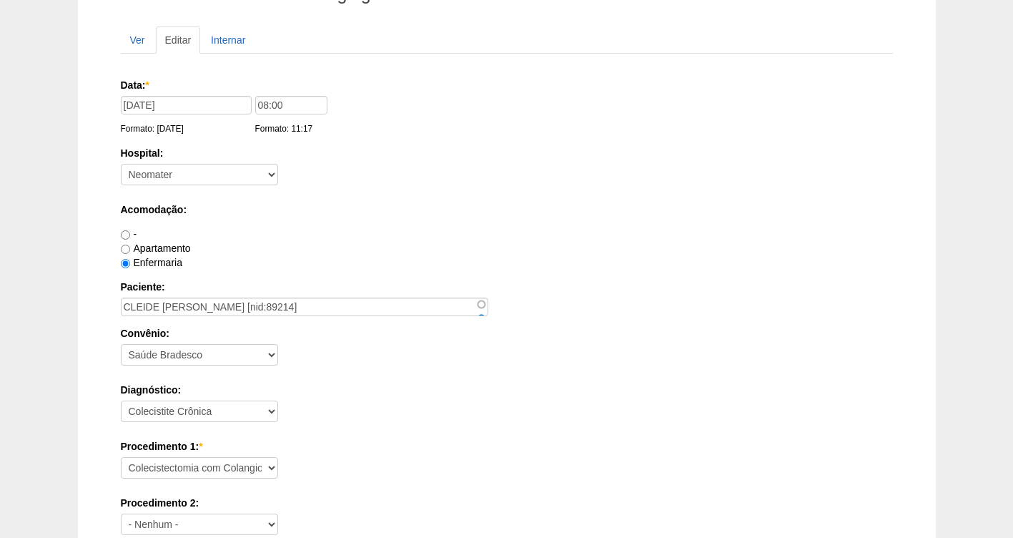
scroll to position [21, 0]
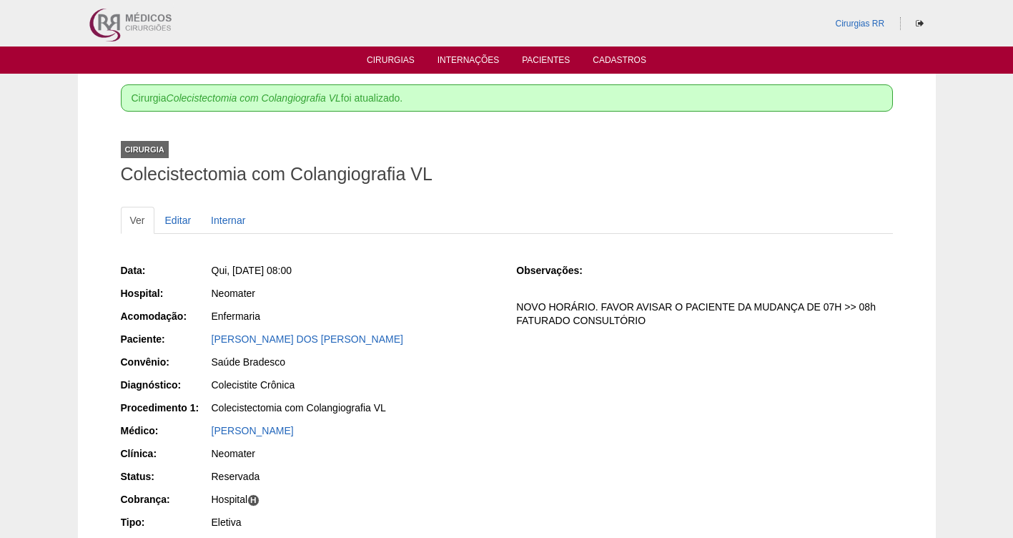
scroll to position [77, 0]
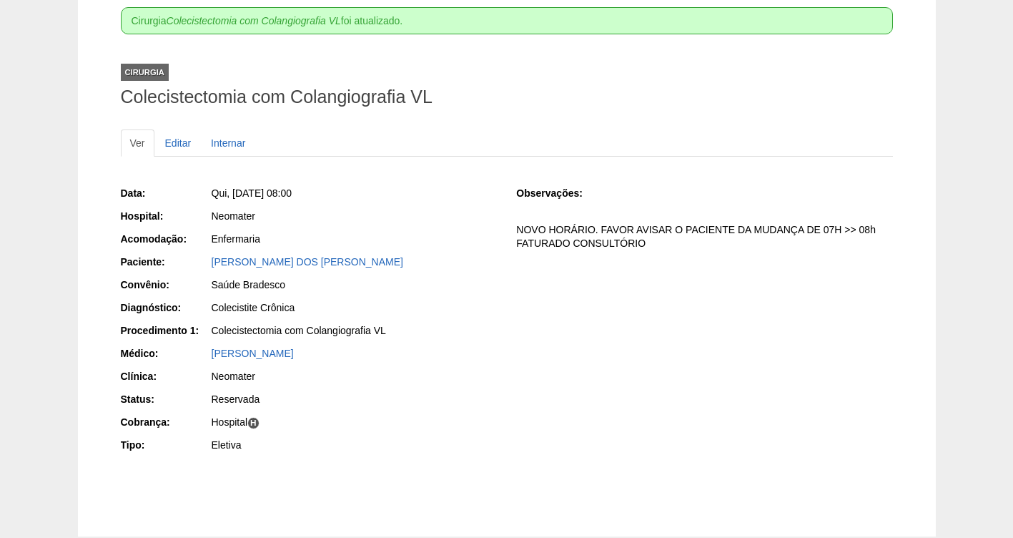
drag, startPoint x: 374, startPoint y: 190, endPoint x: 226, endPoint y: 185, distance: 148.1
click at [226, 186] on div "Qui, 13/11/2025 - 08:00" at bounding box center [354, 193] width 285 height 14
copy span ", 13/11/2025 - 08:00"
click at [189, 143] on link "Editar" at bounding box center [178, 142] width 45 height 27
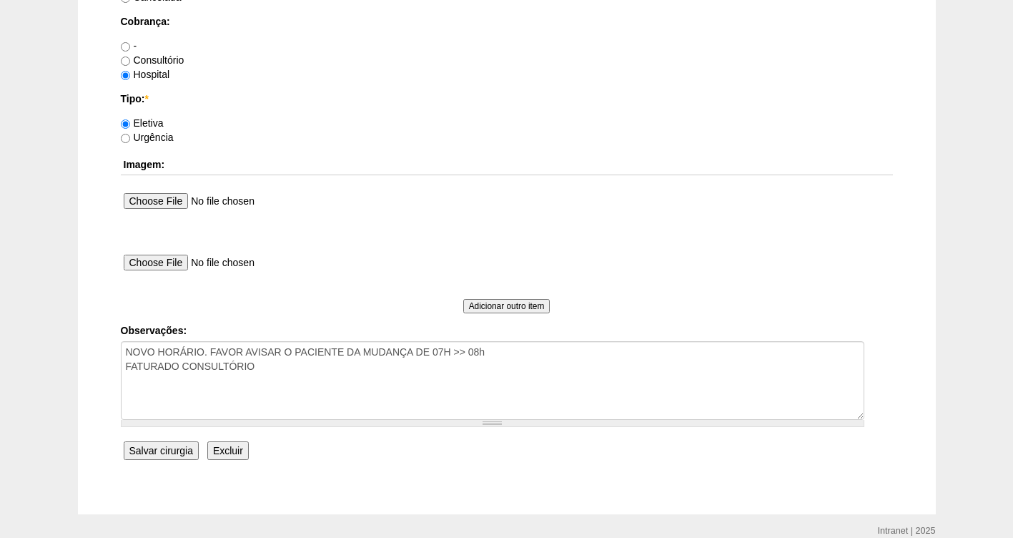
scroll to position [1305, 0]
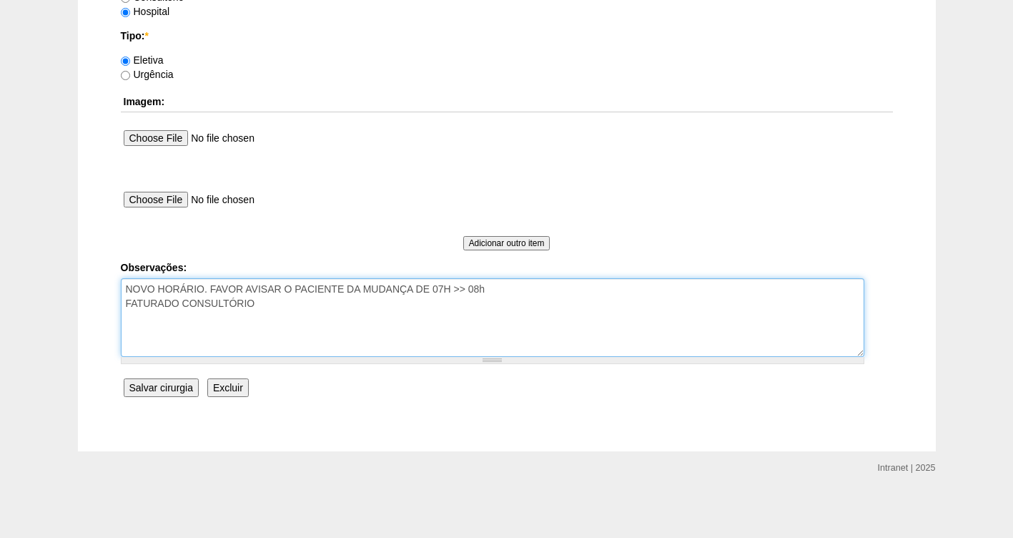
click at [261, 305] on textarea "NOVO HORÁRIO. FAVOR AVISAR O PACIENTE DA MUDANÇA DE 07H >> 08h FATURADO CONSULT…" at bounding box center [493, 317] width 744 height 79
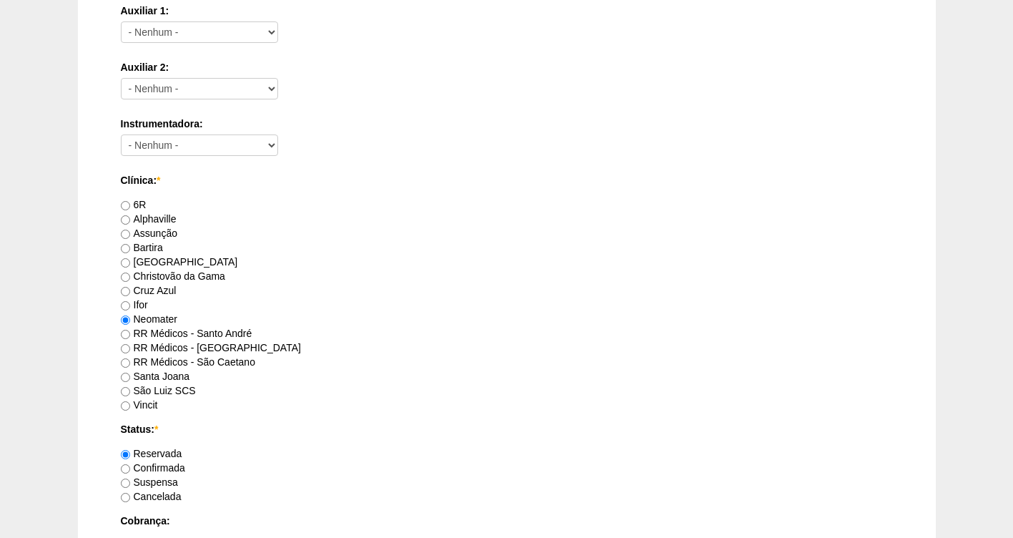
scroll to position [733, 0]
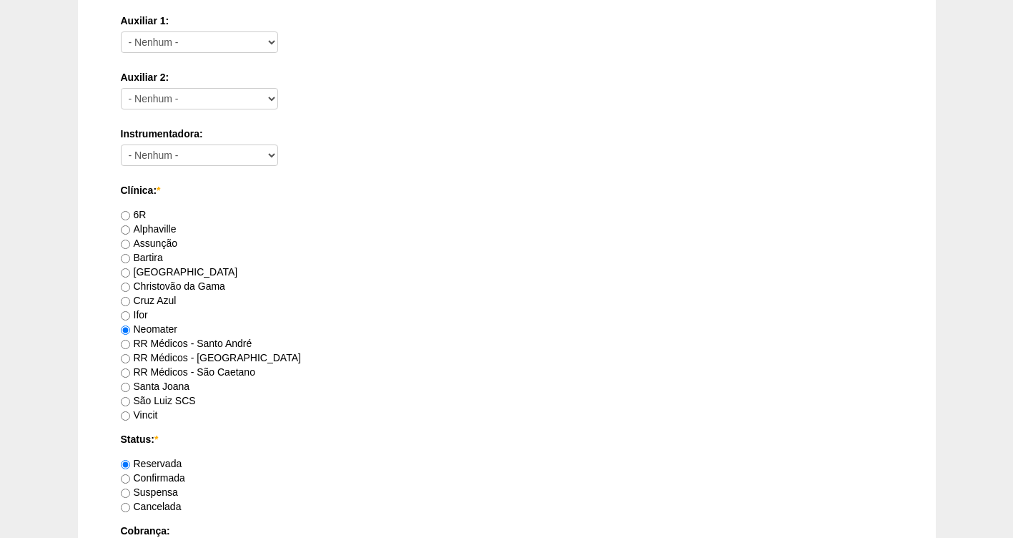
type textarea "NOVO HORÁRIO. FAVOR AVISAR O PACIENTE DA MUDANÇA DE 07H >> 08h FATURADO HOSPITAL"
click at [166, 476] on label "Confirmada" at bounding box center [153, 477] width 64 height 11
click at [130, 476] on input "Confirmada" at bounding box center [125, 478] width 9 height 9
radio input "true"
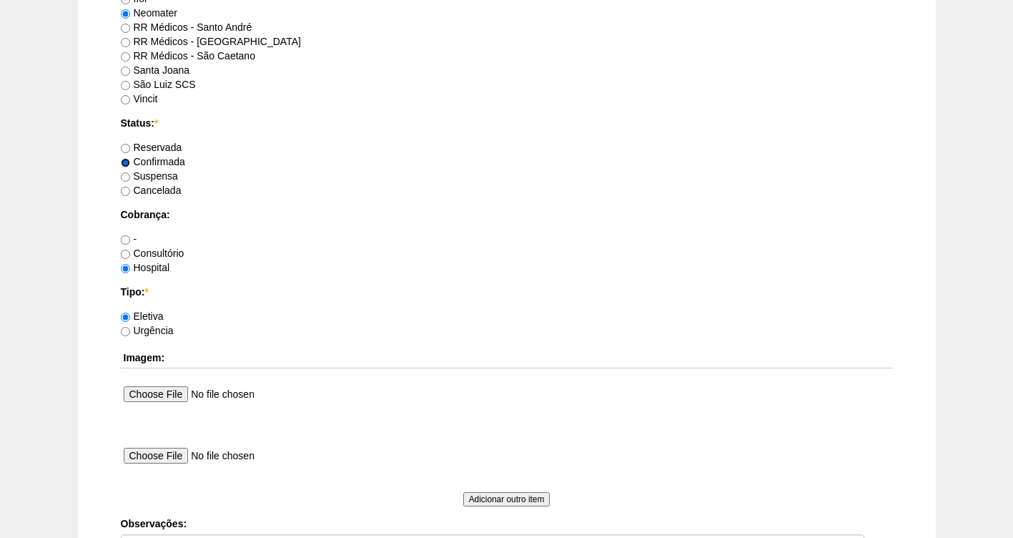
scroll to position [1305, 0]
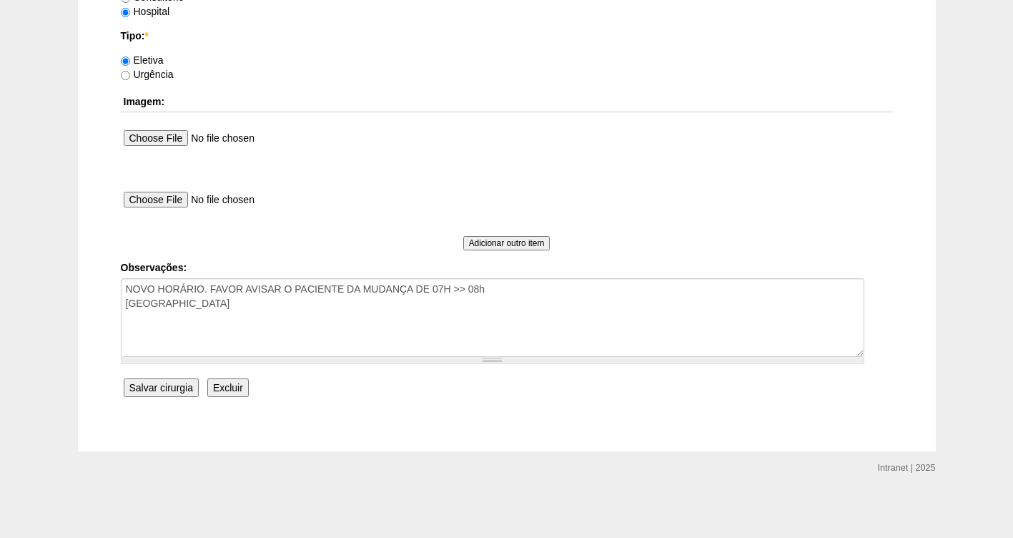
click at [171, 391] on input "Salvar cirurgia" at bounding box center [161, 387] width 75 height 19
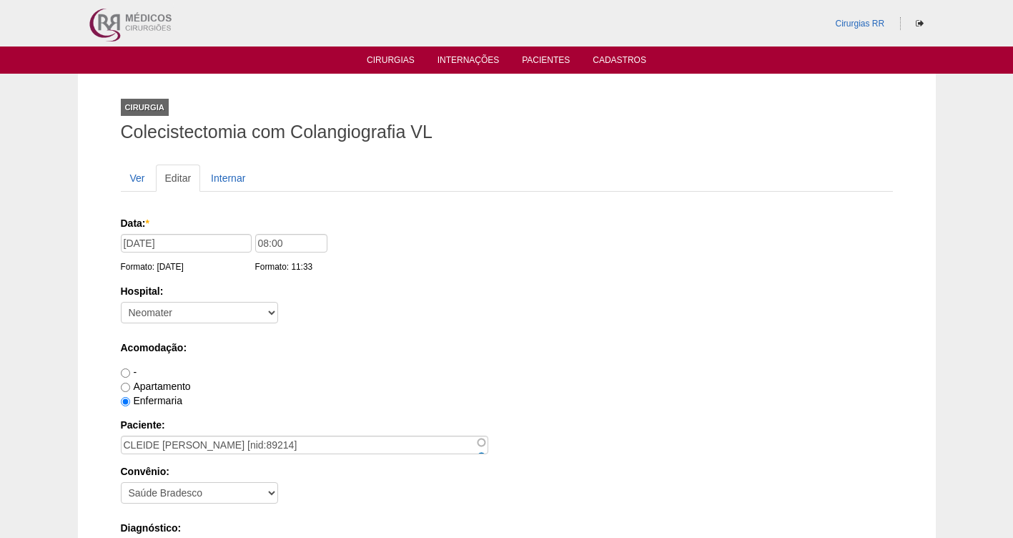
scroll to position [1305, 0]
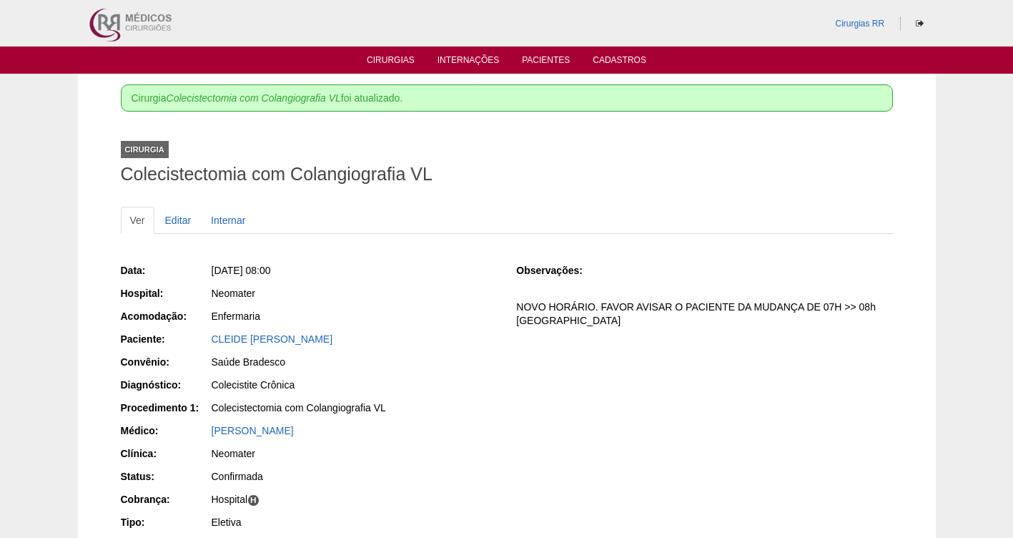
scroll to position [77, 0]
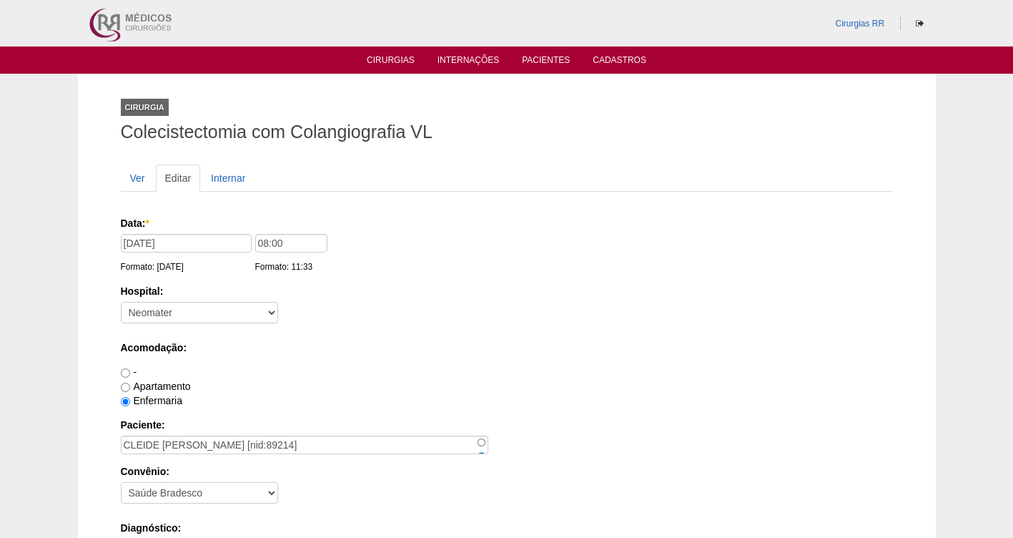
scroll to position [1302, 0]
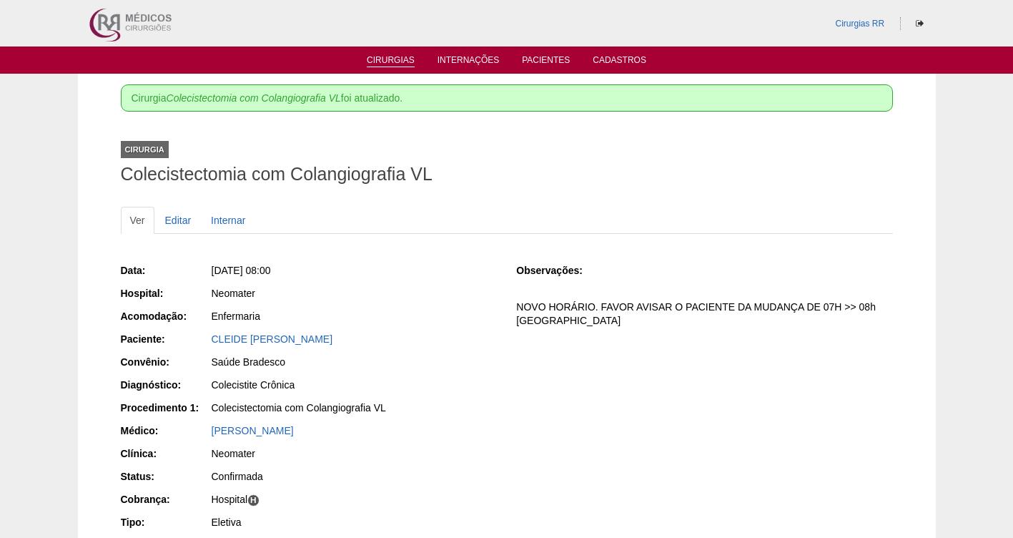
click at [392, 55] on link "Cirurgias" at bounding box center [391, 61] width 48 height 12
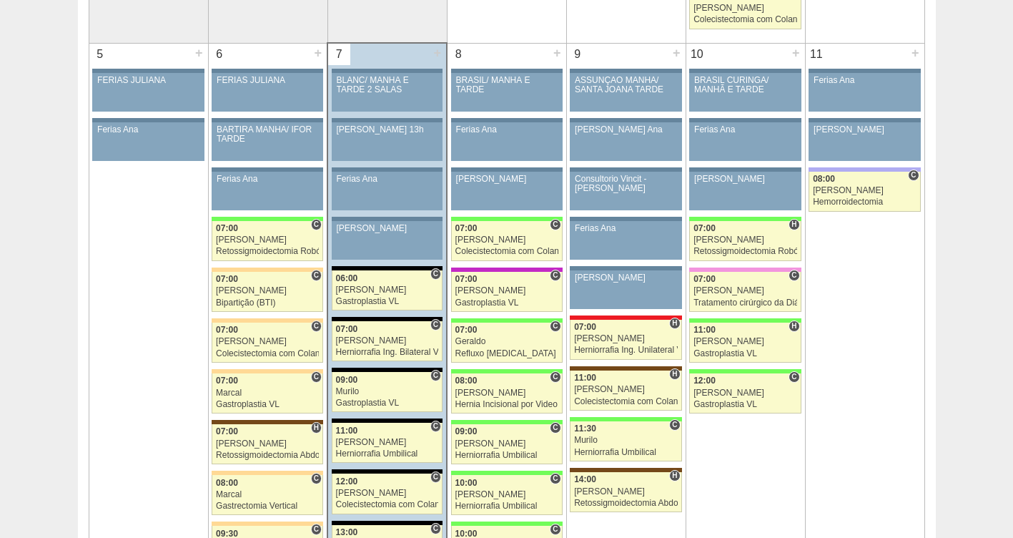
scroll to position [923, 0]
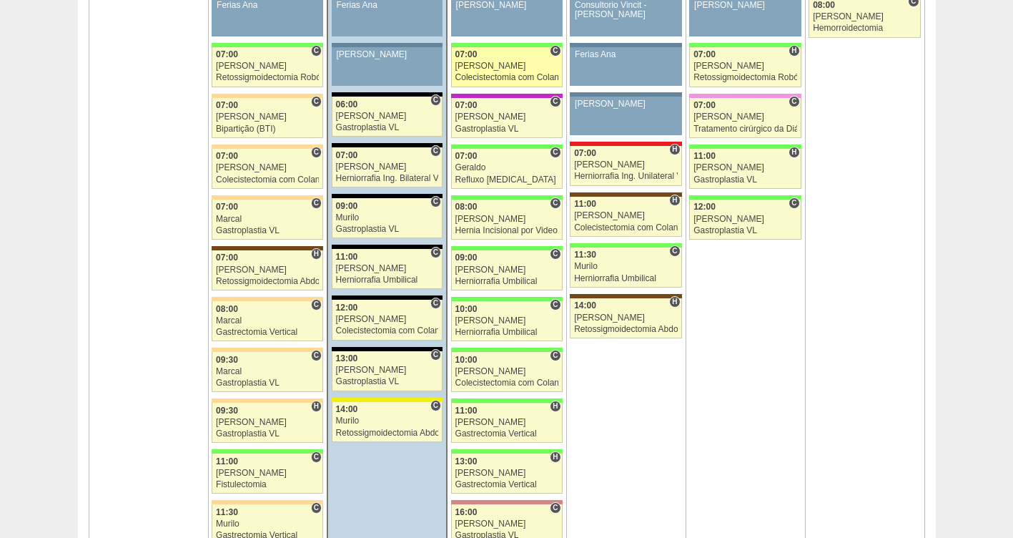
click at [496, 67] on div "[PERSON_NAME]" at bounding box center [507, 66] width 103 height 9
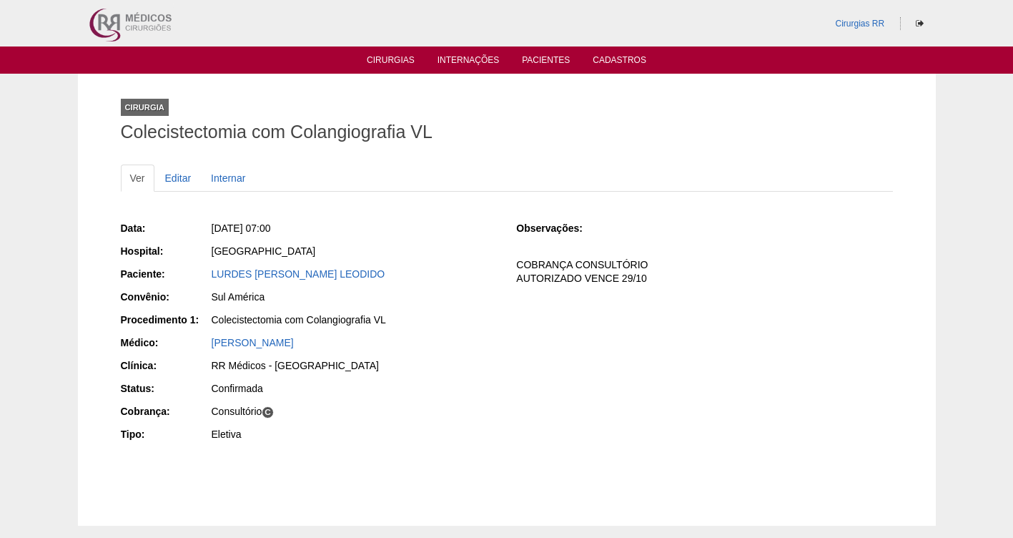
drag, startPoint x: 444, startPoint y: 279, endPoint x: 202, endPoint y: 265, distance: 242.1
click at [202, 265] on div "Data: [DATE] 07:00 Hospital: [GEOGRAPHIC_DATA] Paciente: LURDES [PERSON_NAME] L…" at bounding box center [309, 333] width 376 height 234
copy link "LURDES [PERSON_NAME] LEODIDO"
drag, startPoint x: 470, startPoint y: 297, endPoint x: 463, endPoint y: 288, distance: 11.3
click at [470, 295] on div "Sul América" at bounding box center [354, 297] width 285 height 14
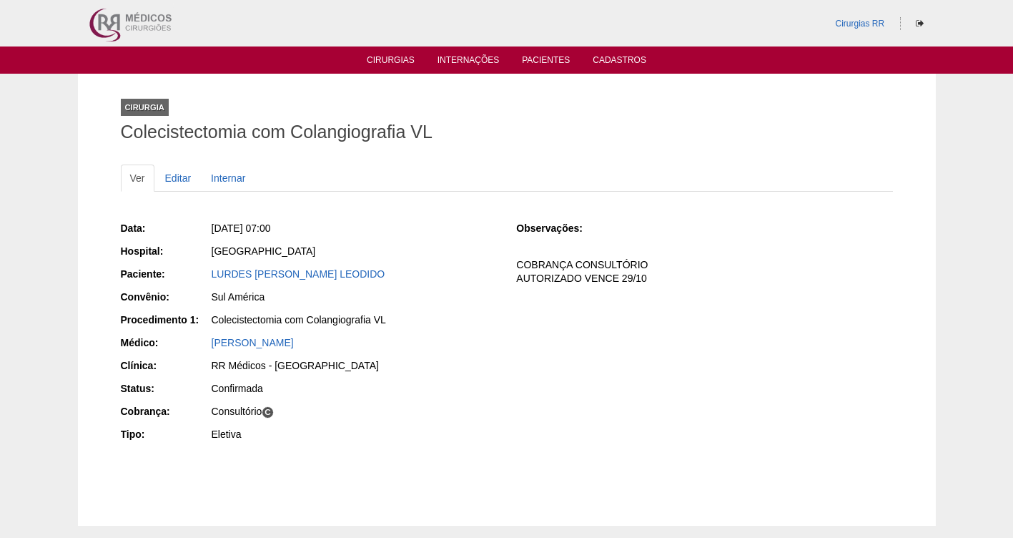
drag, startPoint x: 411, startPoint y: 275, endPoint x: 202, endPoint y: 274, distance: 208.9
click at [202, 274] on div "Paciente: LURDES JULIA DE SANTANA LEODIDO" at bounding box center [309, 276] width 376 height 18
copy div "Paciente: LURDES JULIA DE SANTANA LEODIDO"
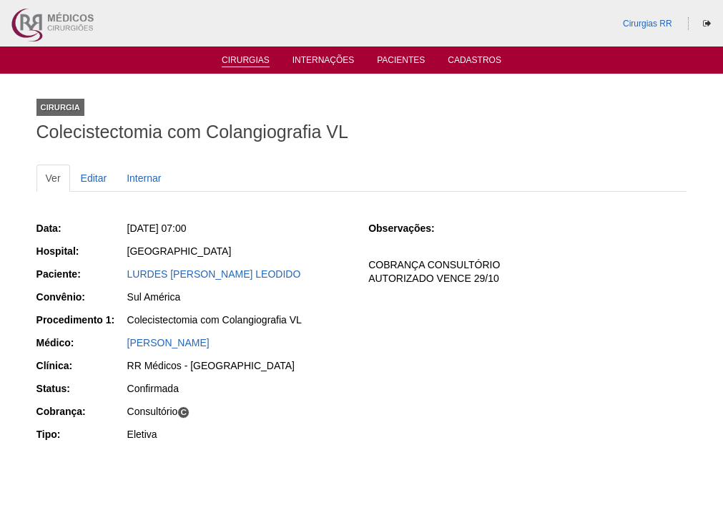
click at [255, 60] on link "Cirurgias" at bounding box center [246, 61] width 48 height 12
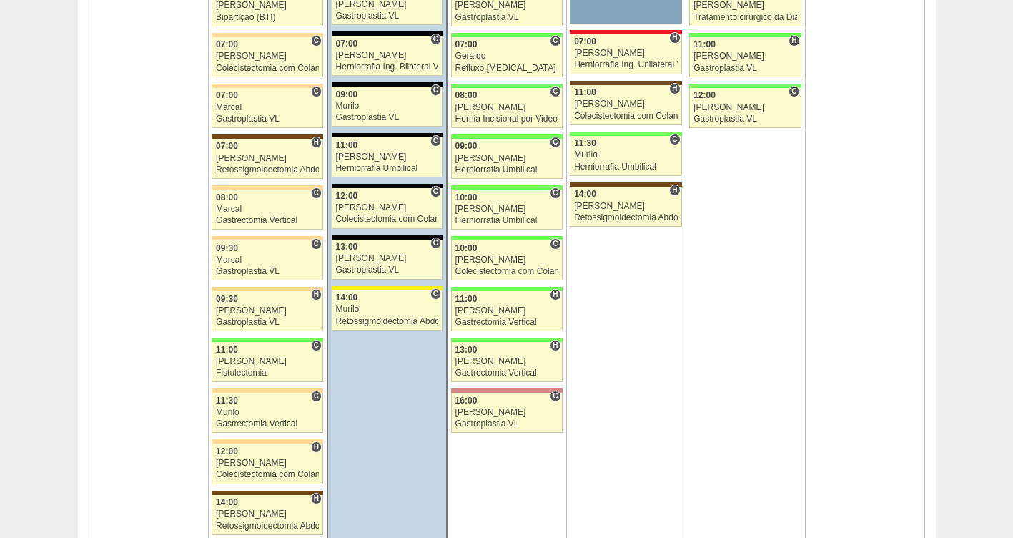
scroll to position [1103, 0]
